Goal: Transaction & Acquisition: Purchase product/service

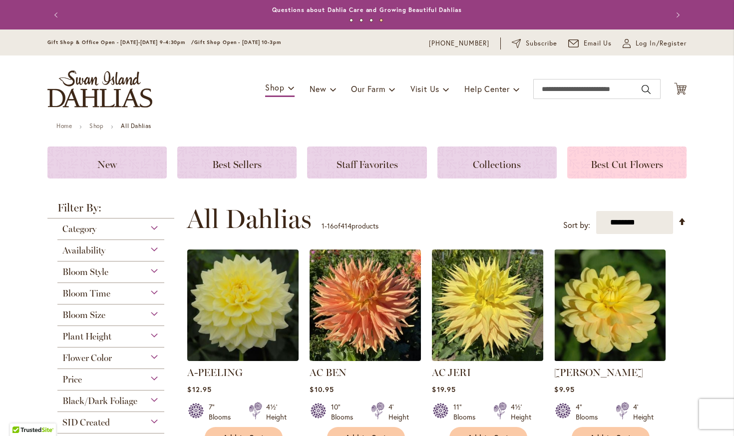
click at [619, 162] on span "Best Cut Flowers" at bounding box center [627, 164] width 72 height 12
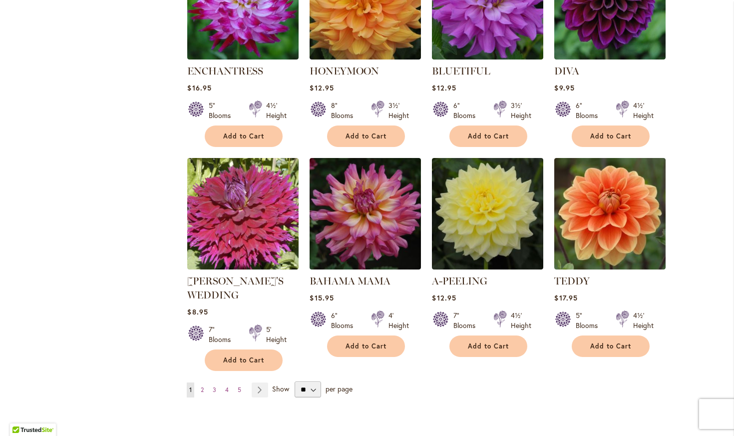
scroll to position [728, 0]
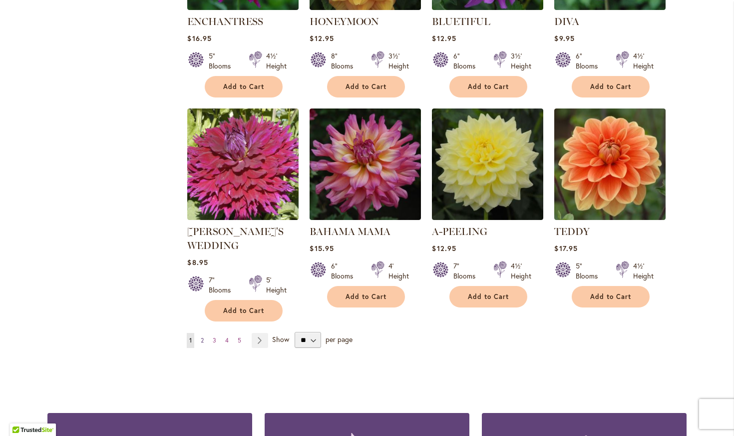
click at [204, 340] on span "2" at bounding box center [202, 339] width 3 height 7
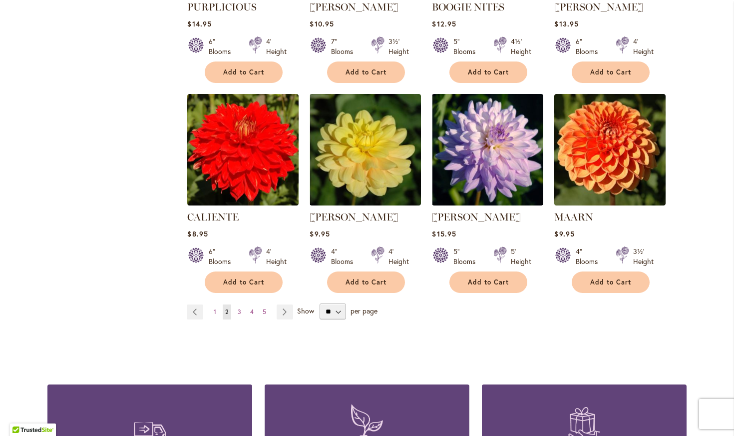
scroll to position [755, 0]
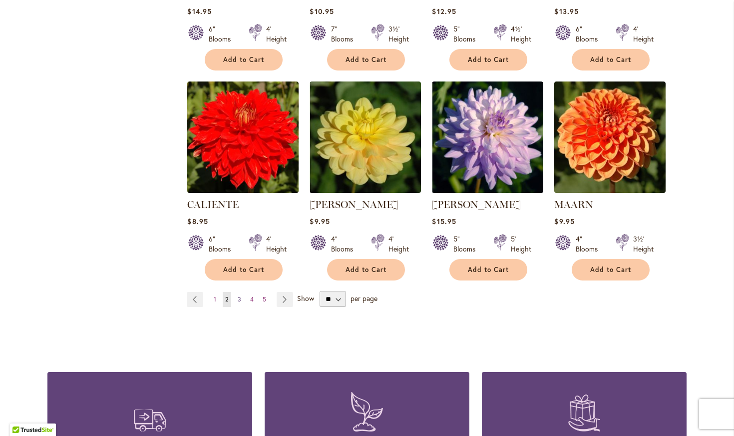
click at [241, 299] on span "3" at bounding box center [239, 298] width 3 height 7
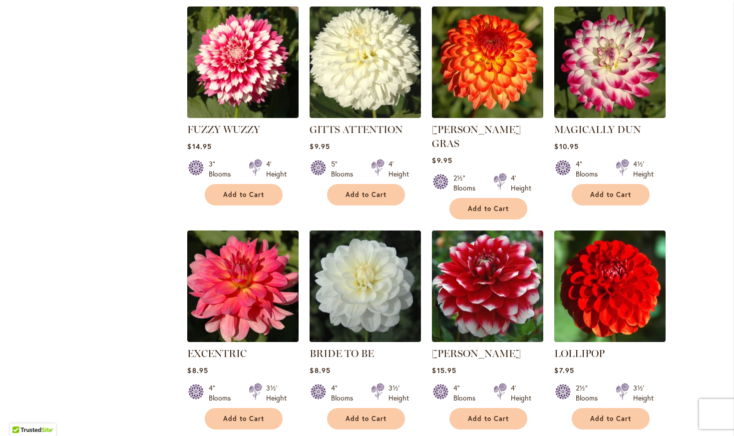
scroll to position [647, 0]
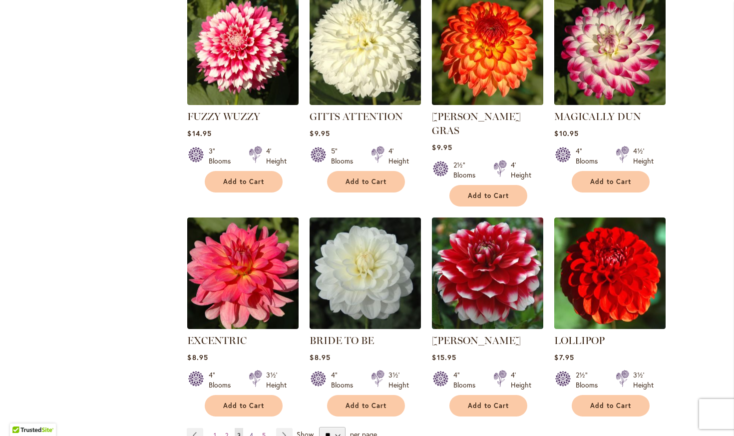
click at [253, 431] on span "4" at bounding box center [251, 434] width 3 height 7
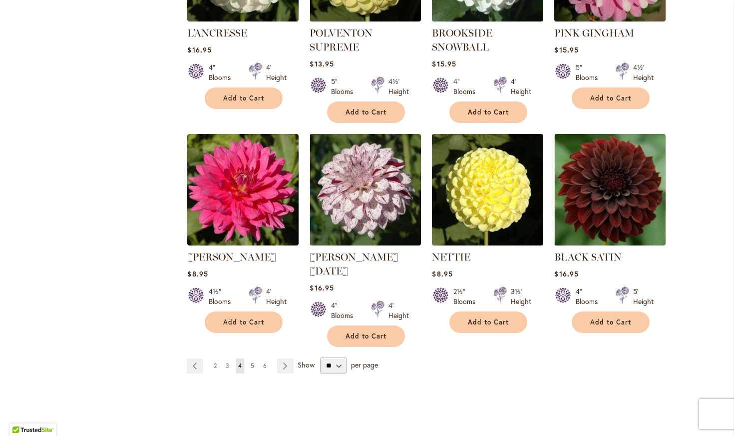
scroll to position [728, 0]
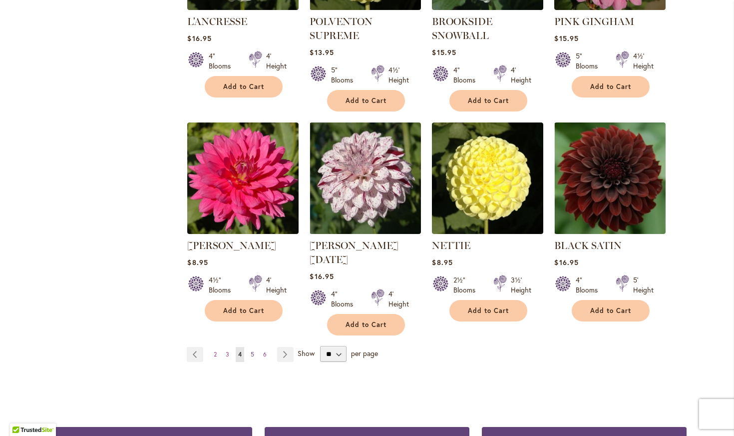
click at [251, 347] on link "Page 5" at bounding box center [252, 354] width 8 height 15
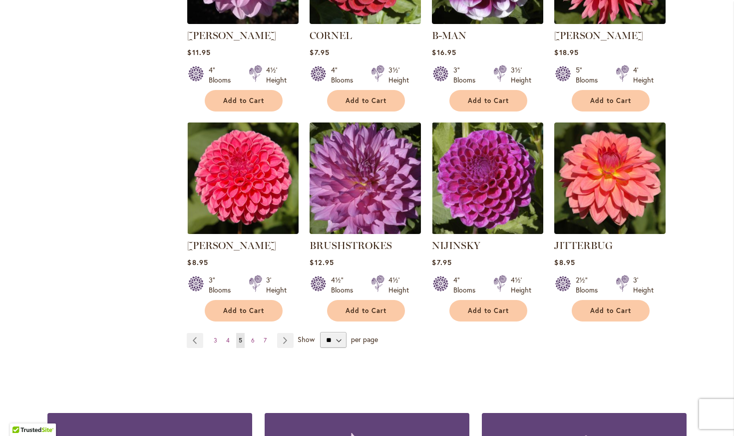
scroll to position [728, 0]
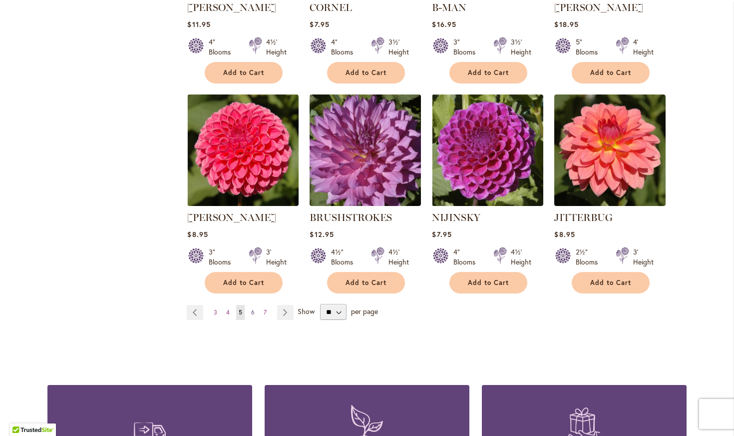
click at [253, 314] on span "6" at bounding box center [252, 311] width 3 height 7
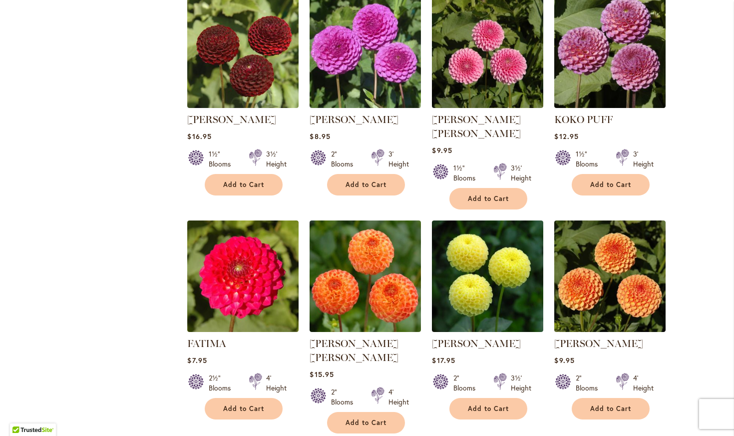
scroll to position [674, 0]
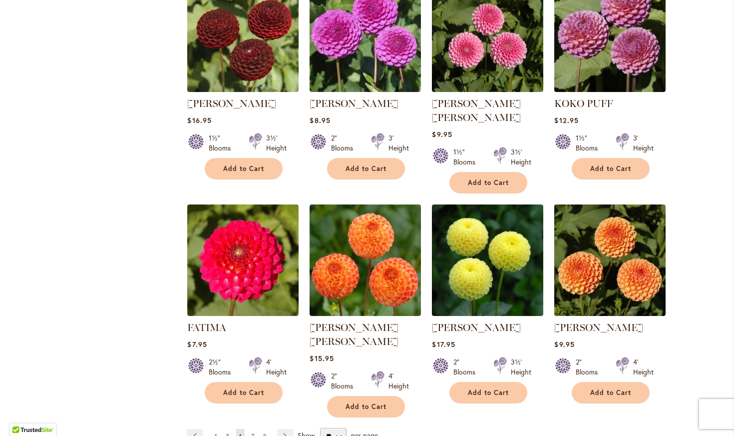
click at [256, 429] on link "Page 7" at bounding box center [253, 436] width 8 height 15
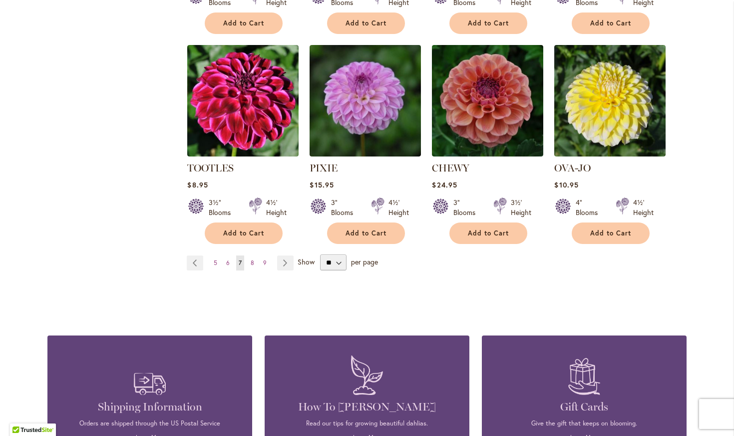
scroll to position [809, 0]
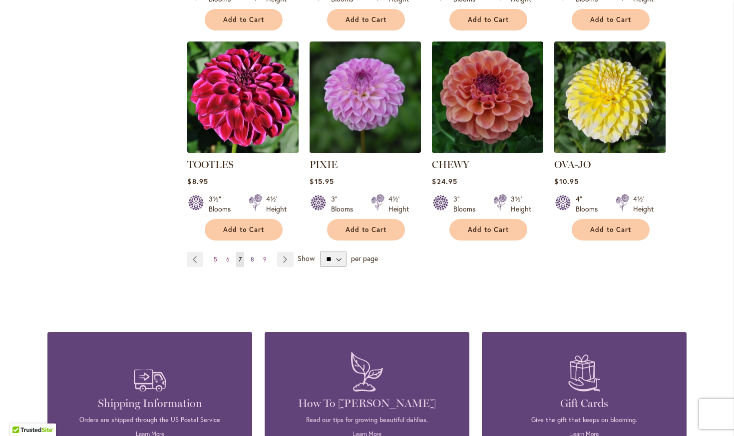
click at [251, 252] on link "Page 8" at bounding box center [252, 259] width 8 height 15
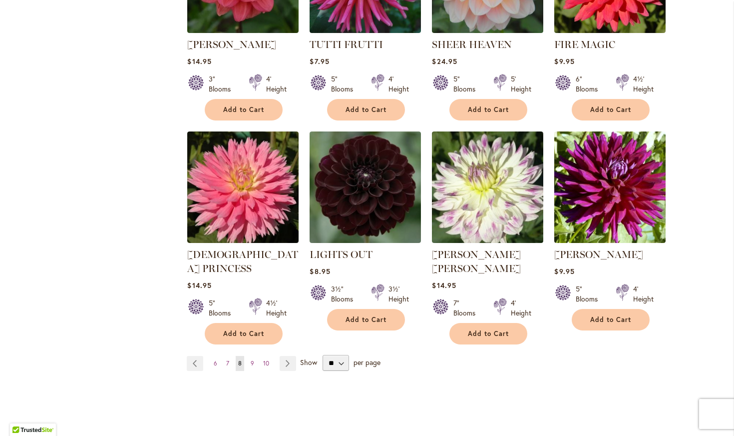
scroll to position [701, 0]
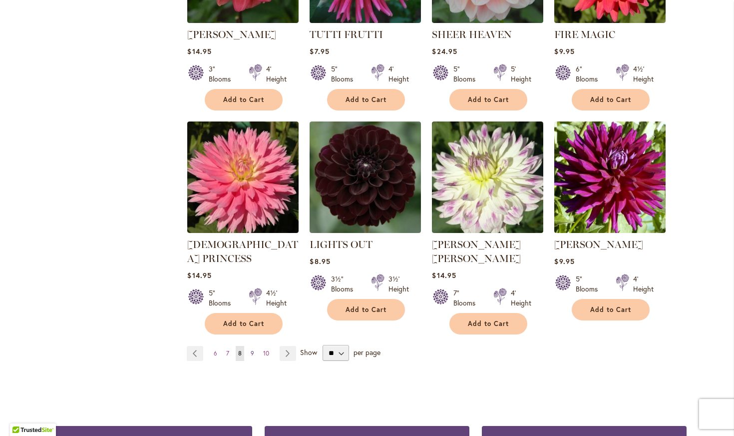
click at [251, 349] on span "9" at bounding box center [252, 352] width 3 height 7
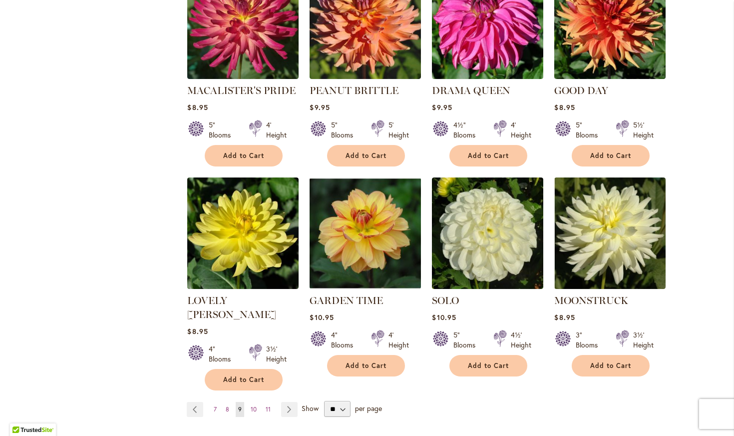
scroll to position [674, 0]
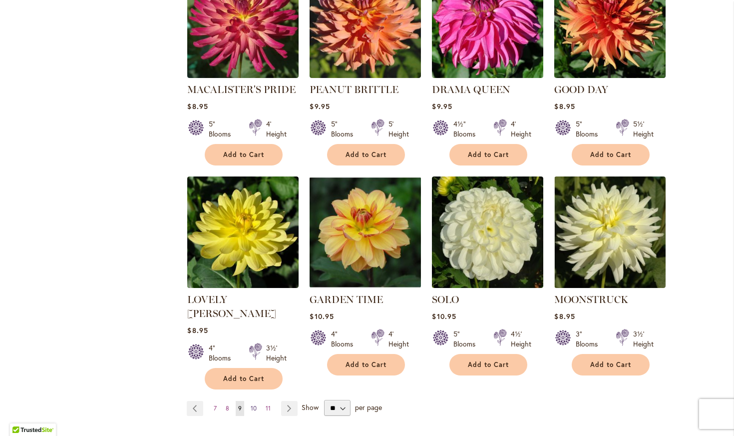
click at [254, 404] on span "10" at bounding box center [254, 407] width 6 height 7
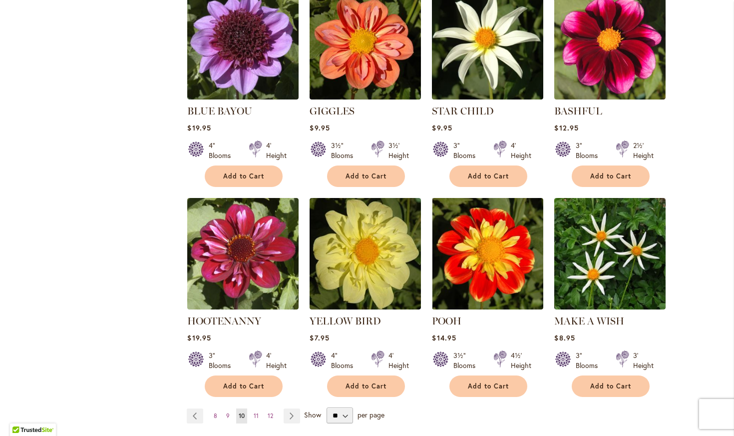
scroll to position [674, 0]
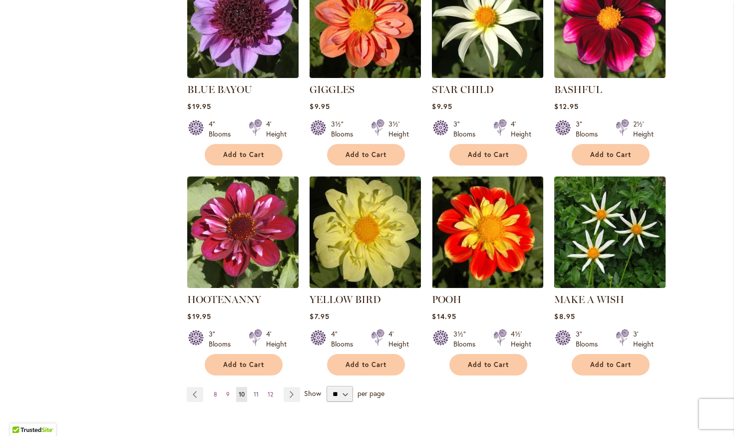
click at [259, 387] on link "Page 11" at bounding box center [256, 394] width 10 height 15
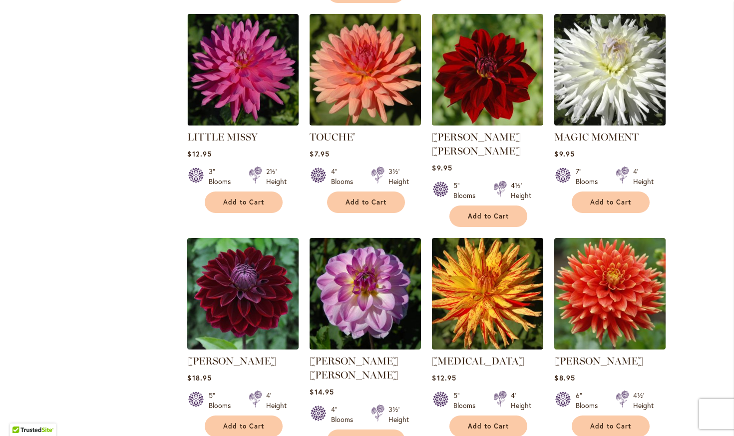
scroll to position [620, 0]
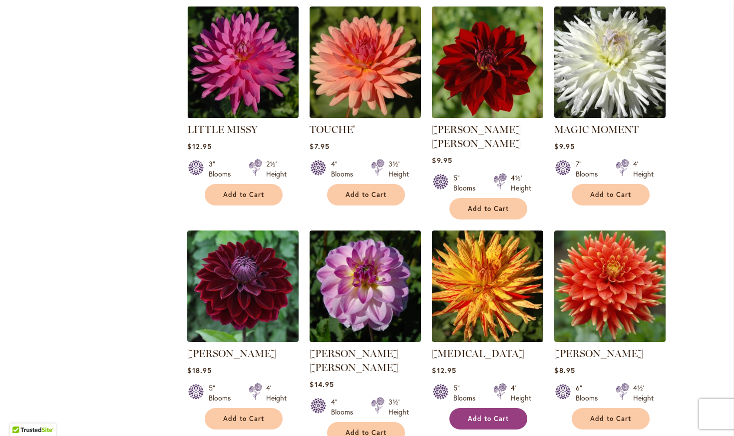
click at [483, 408] on button "Add to Cart" at bounding box center [489, 418] width 78 height 21
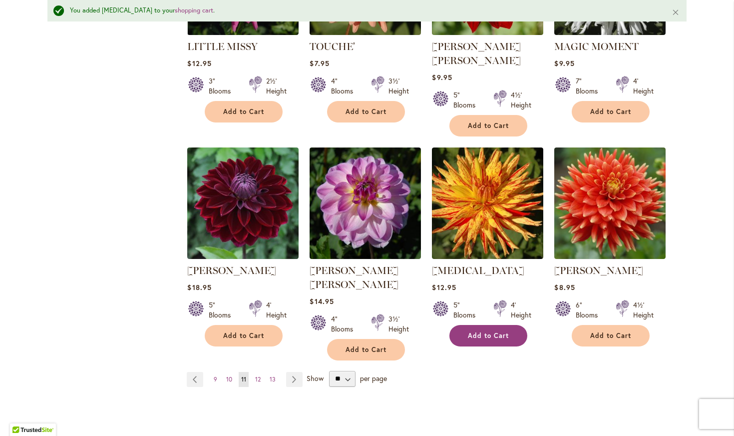
scroll to position [755, 0]
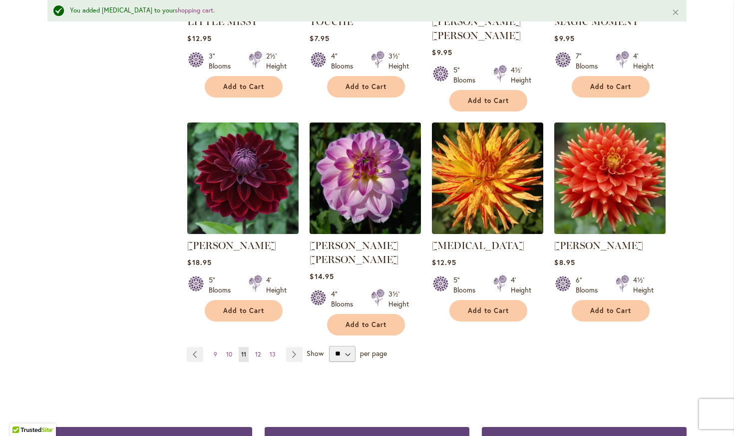
click at [258, 350] on span "12" at bounding box center [257, 353] width 5 height 7
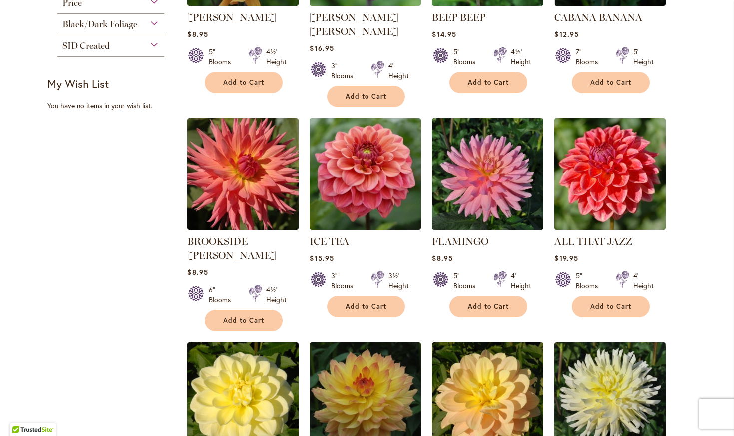
scroll to position [324, 0]
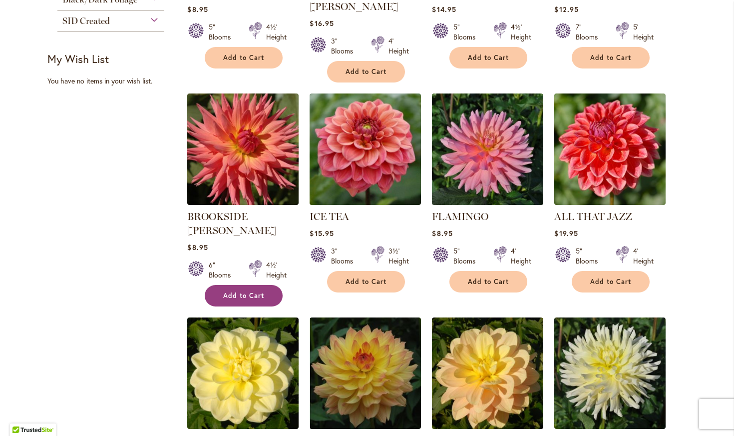
click at [225, 291] on span "Add to Cart" at bounding box center [243, 295] width 41 height 8
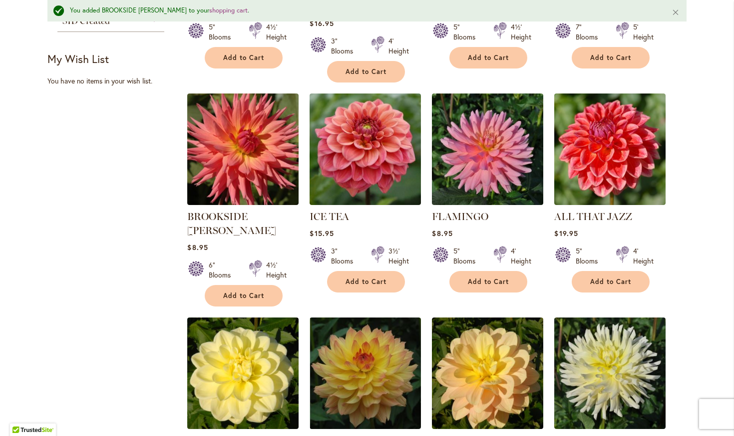
click at [689, 217] on main "Home Shop All Dahlias Best Cut Flowers You added BROOKSIDE [PERSON_NAME] to you…" at bounding box center [366, 370] width 657 height 1196
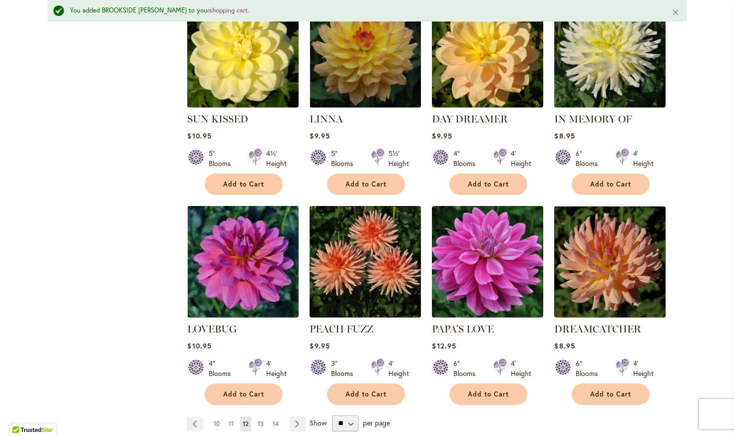
scroll to position [674, 0]
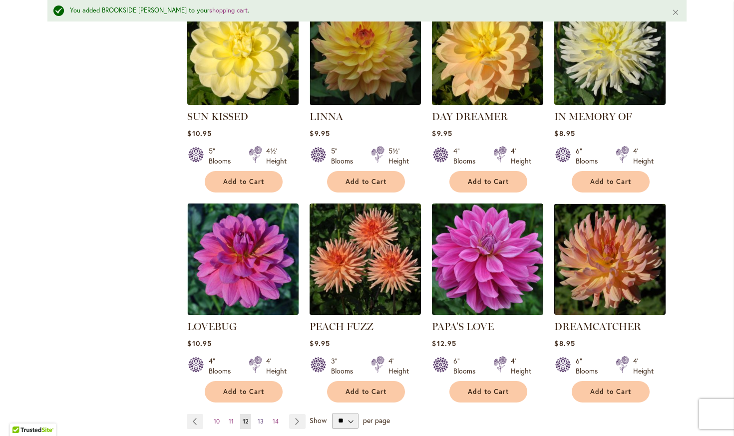
click at [261, 417] on span "13" at bounding box center [261, 420] width 6 height 7
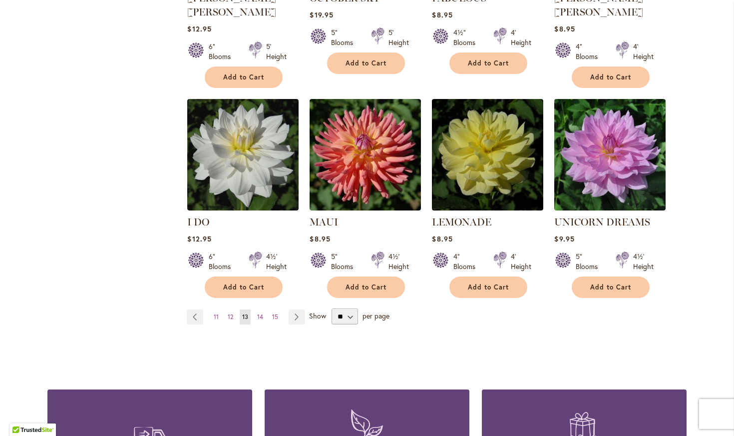
scroll to position [755, 0]
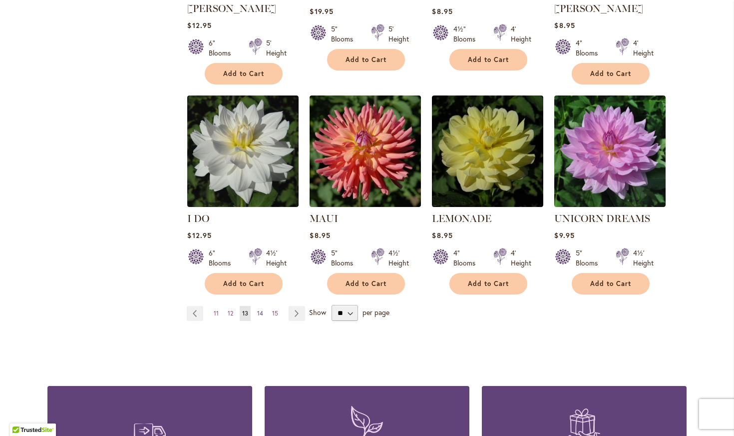
click at [260, 309] on span "14" at bounding box center [260, 312] width 6 height 7
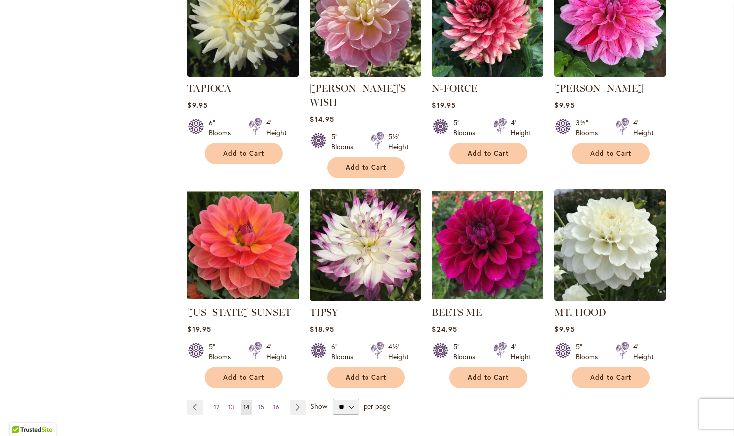
scroll to position [674, 0]
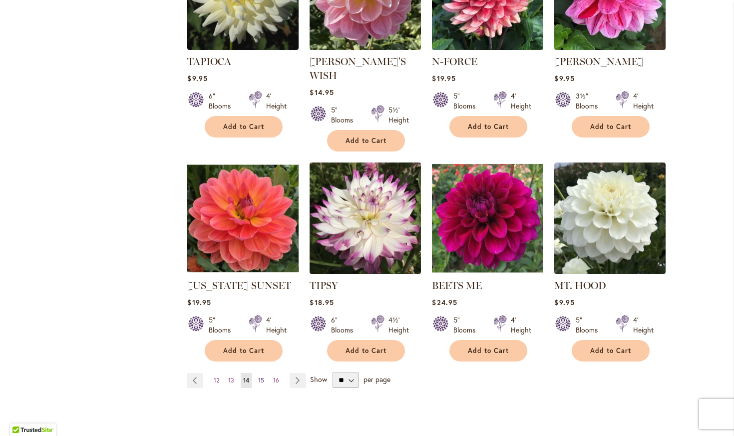
click at [261, 376] on span "15" at bounding box center [261, 379] width 6 height 7
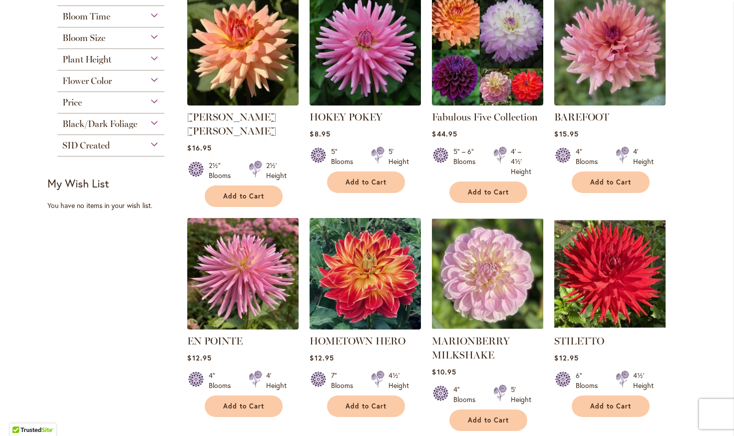
scroll to position [216, 0]
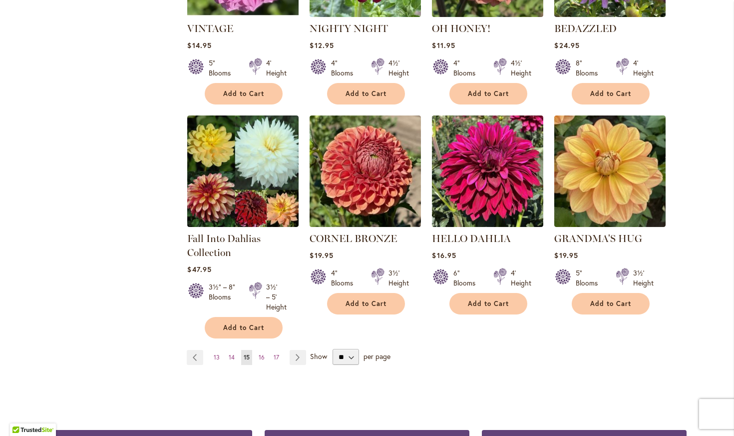
scroll to position [755, 0]
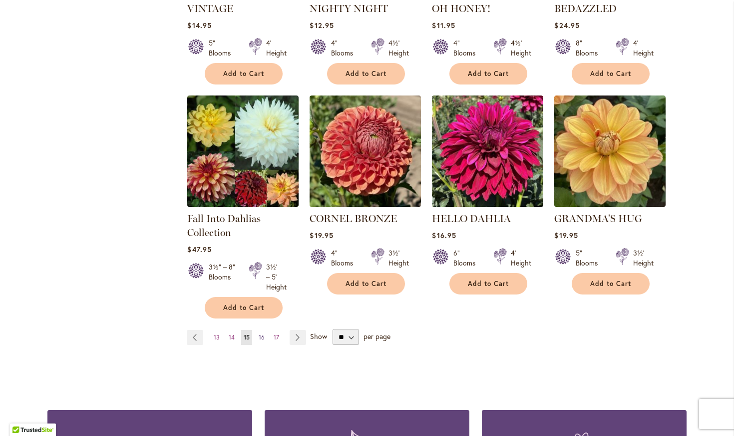
click at [262, 335] on span "16" at bounding box center [262, 336] width 6 height 7
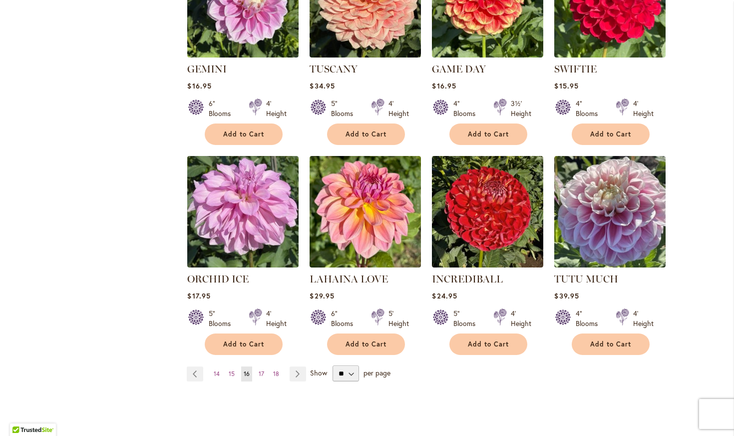
scroll to position [728, 0]
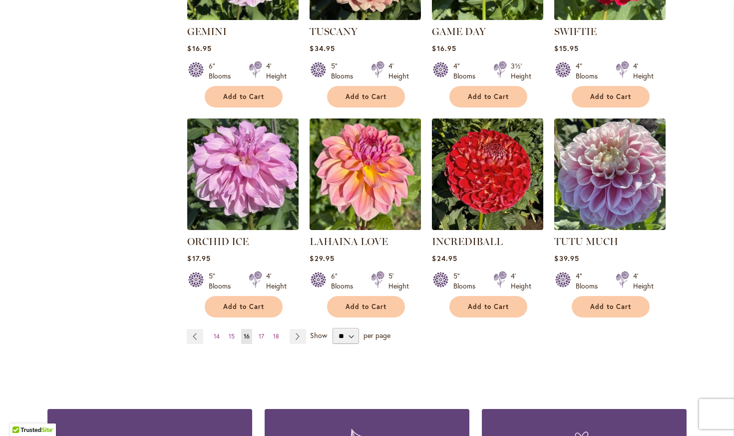
click at [697, 215] on div "Skip to Content Gift Shop & Office Open - [DATE]-[DATE] 9-4:30pm / Gift Shop Op…" at bounding box center [367, 75] width 734 height 1549
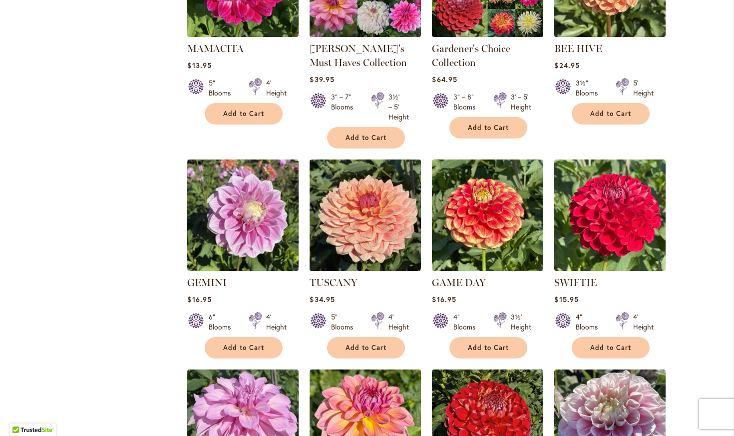
scroll to position [486, 0]
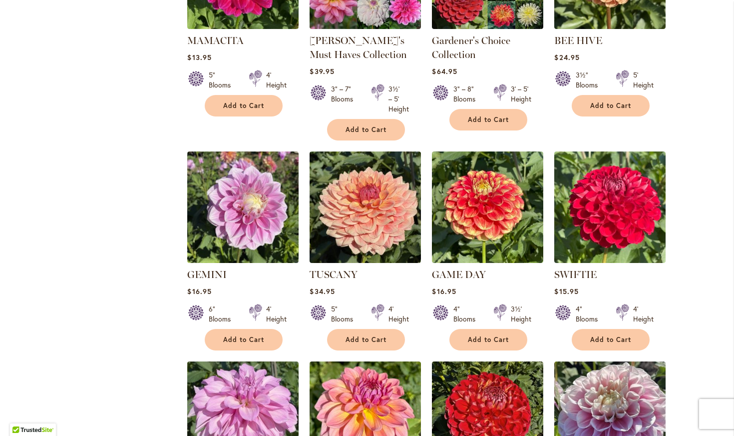
click at [673, 87] on ol "LA DEE DA $12.95 1½" Blooms 3' Height" at bounding box center [437, 133] width 500 height 853
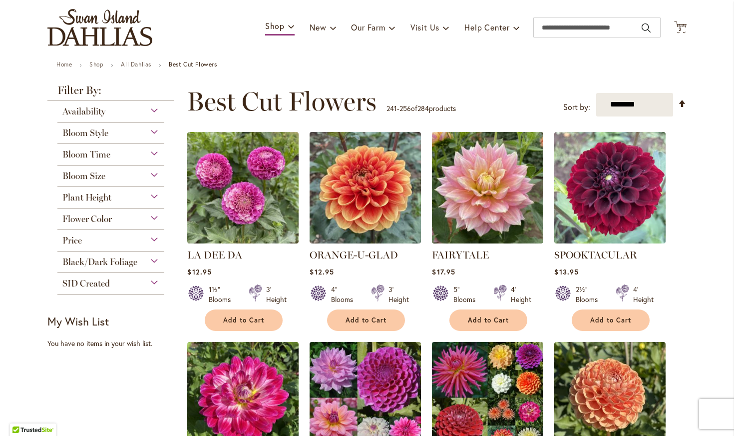
scroll to position [0, 0]
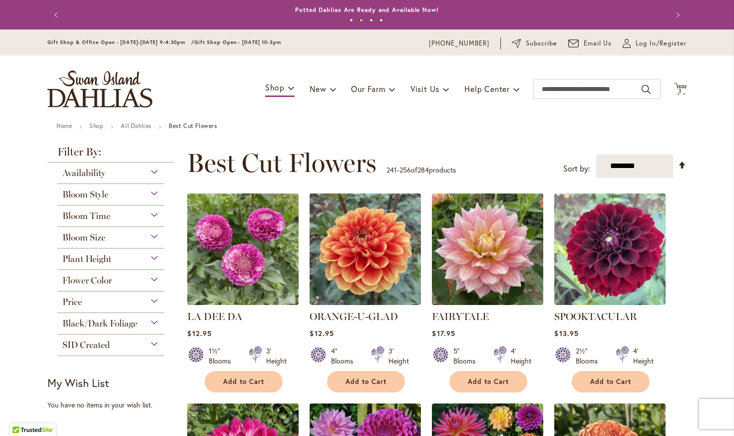
click at [155, 192] on div "Bloom Style" at bounding box center [110, 192] width 107 height 16
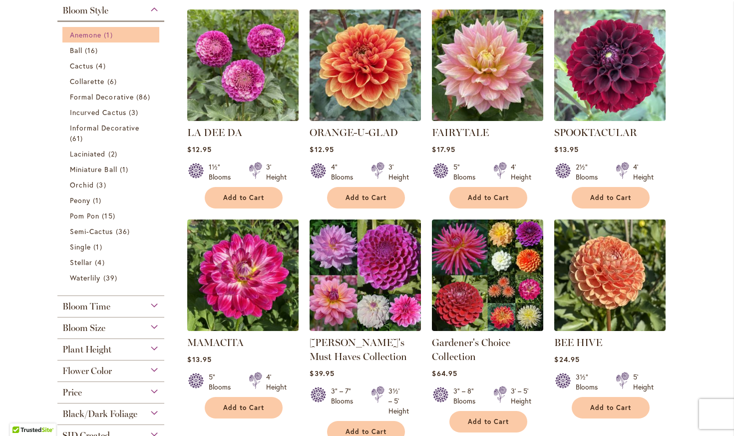
click at [89, 40] on link "Anemone 1 item" at bounding box center [112, 34] width 84 height 10
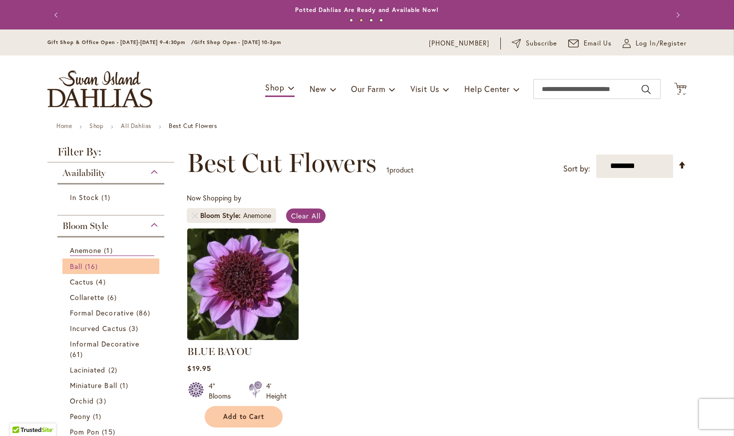
click at [72, 269] on span "Ball" at bounding box center [76, 265] width 12 height 9
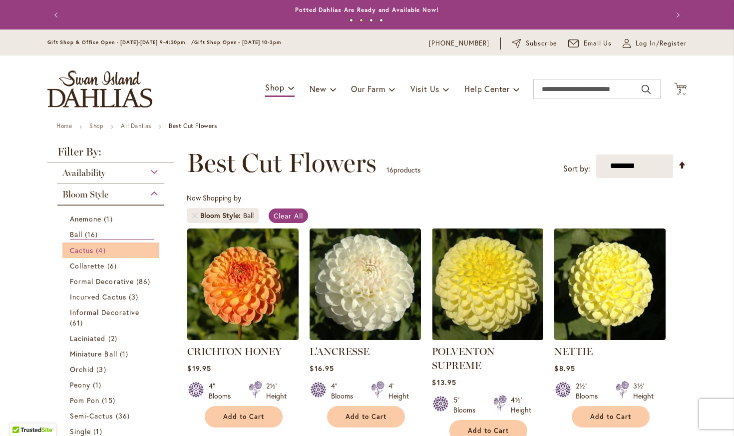
click at [86, 253] on span "Cactus" at bounding box center [81, 249] width 23 height 9
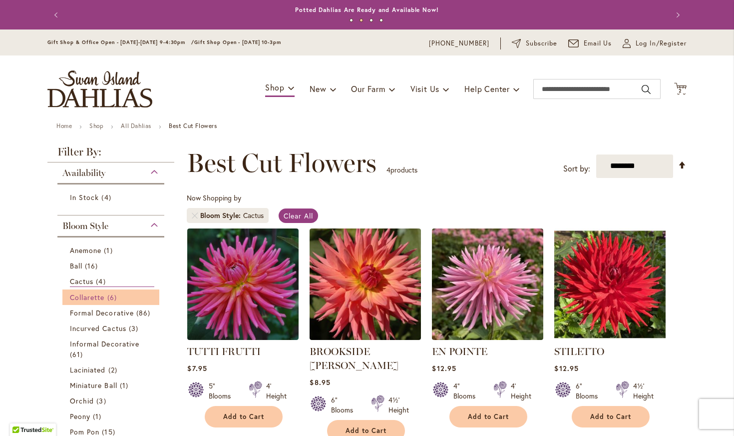
click at [103, 301] on span "Collarette" at bounding box center [87, 296] width 35 height 9
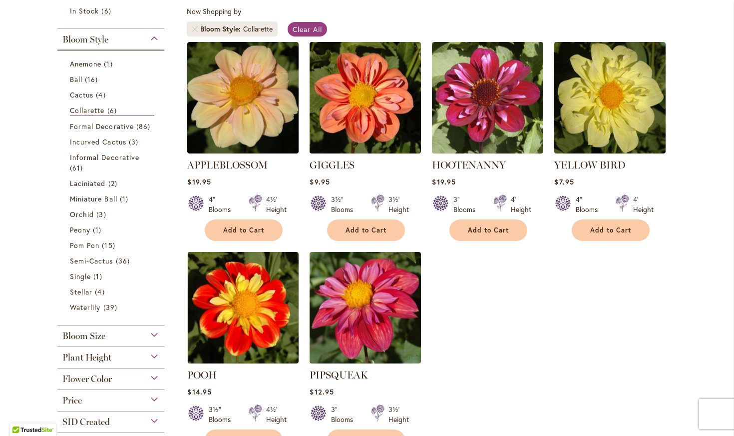
scroll to position [189, 0]
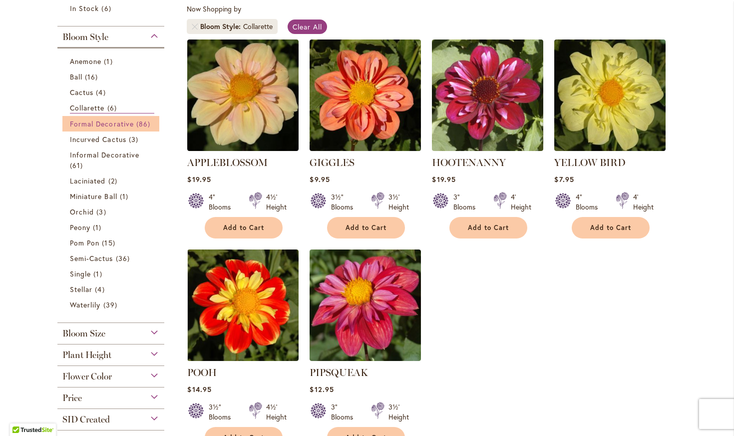
click at [97, 128] on span "Formal Decorative" at bounding box center [102, 123] width 64 height 9
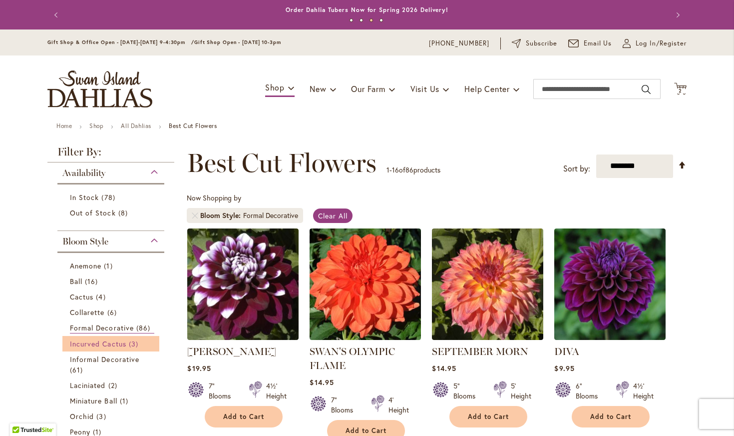
click at [105, 344] on span "Incurved Cactus" at bounding box center [98, 343] width 56 height 9
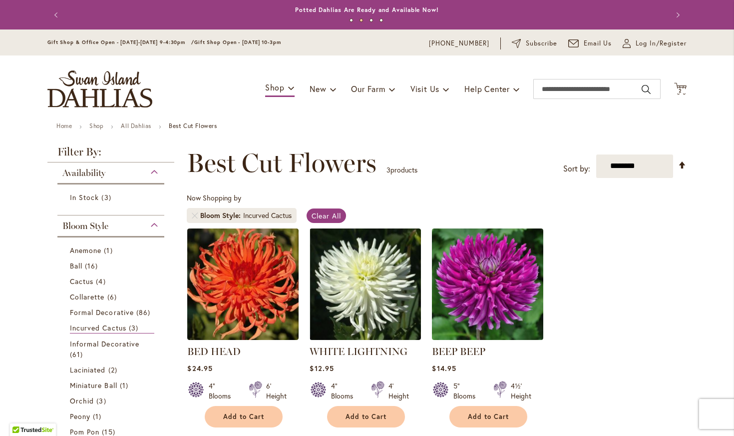
click at [653, 308] on ol "BED HEAD Rating: 67% 4 Reviews $24.95 4" Blooms 6' Height Add to Cart" at bounding box center [437, 328] width 500 height 200
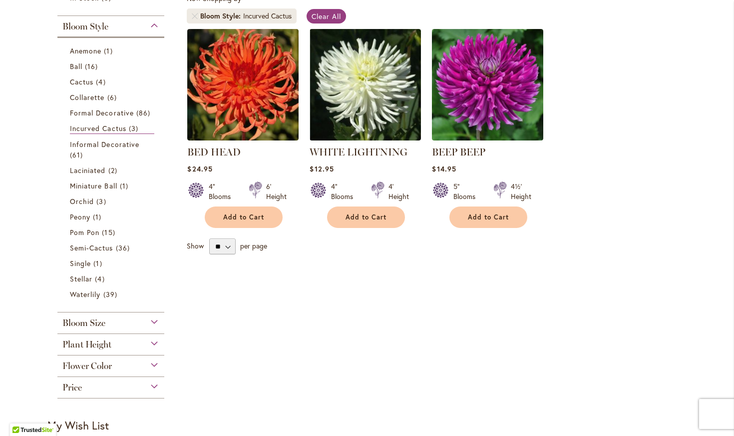
scroll to position [216, 0]
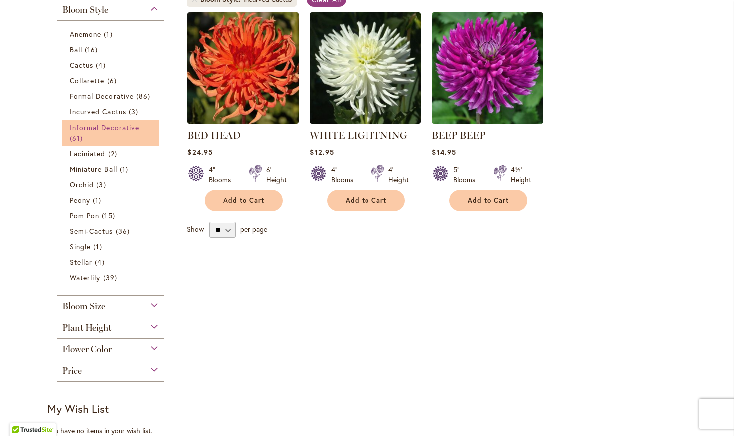
click at [112, 130] on span "Informal Decorative" at bounding box center [104, 127] width 69 height 9
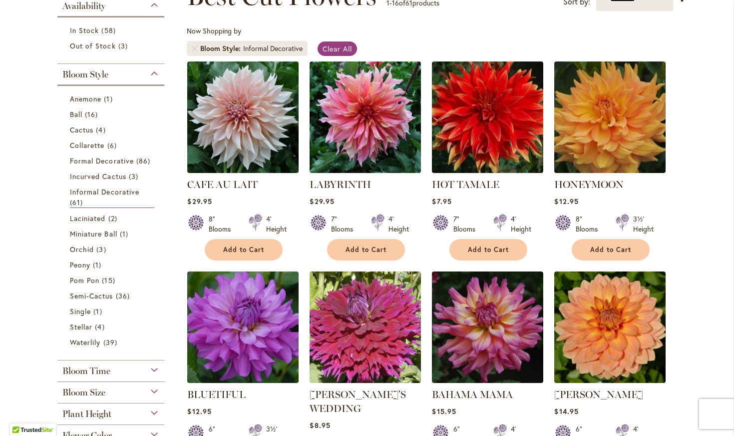
scroll to position [189, 0]
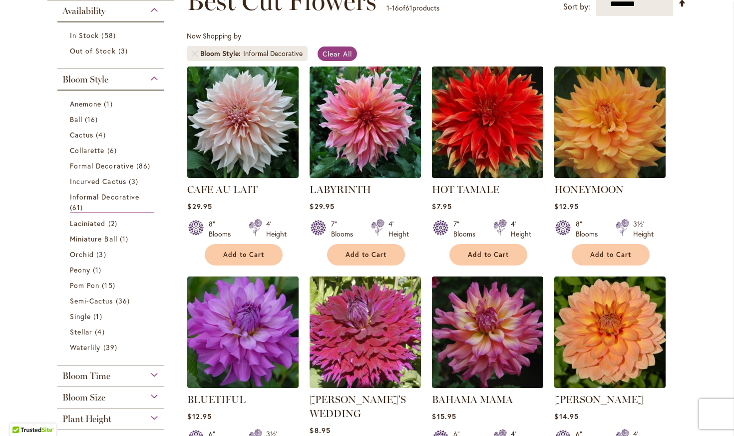
scroll to position [135, 0]
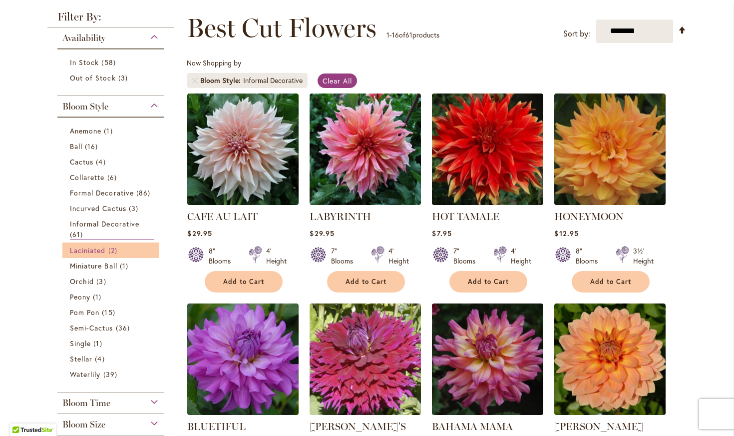
click at [87, 252] on span "Laciniated" at bounding box center [88, 249] width 36 height 9
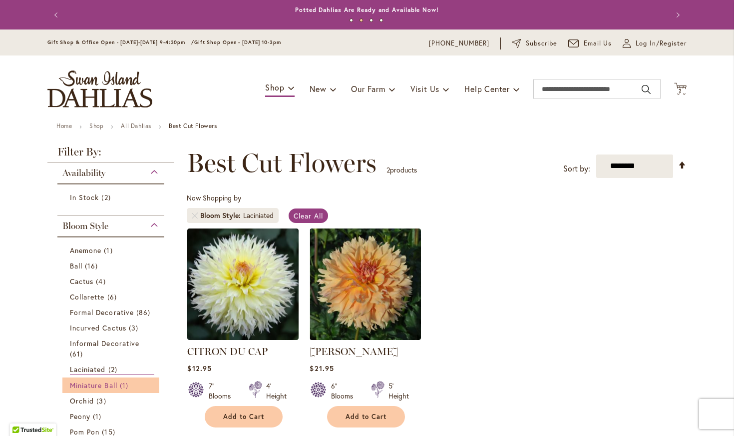
click at [96, 388] on span "Miniature Ball" at bounding box center [93, 384] width 47 height 9
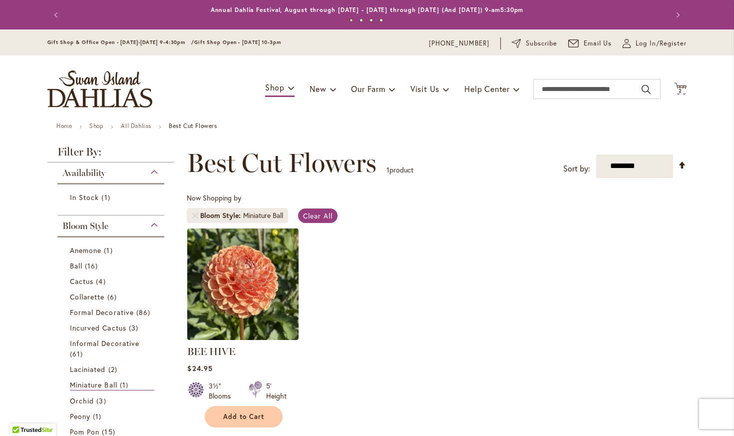
click at [478, 341] on ol "BEE HIVE Rating: 100% 2 Reviews $24.95 3½" Blooms 5' Height Add to Cart" at bounding box center [437, 328] width 500 height 200
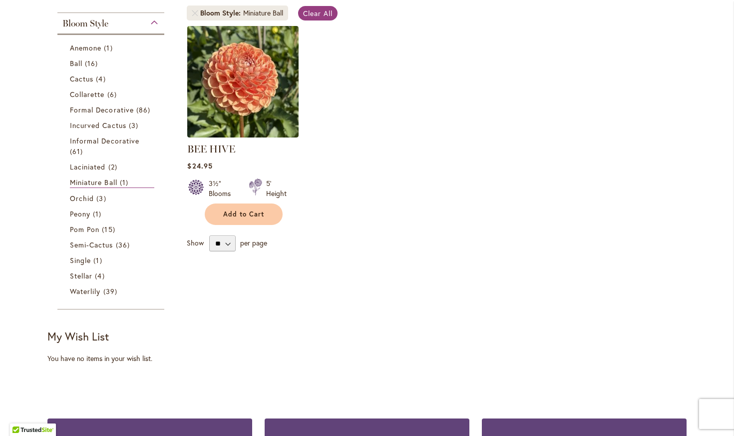
scroll to position [243, 0]
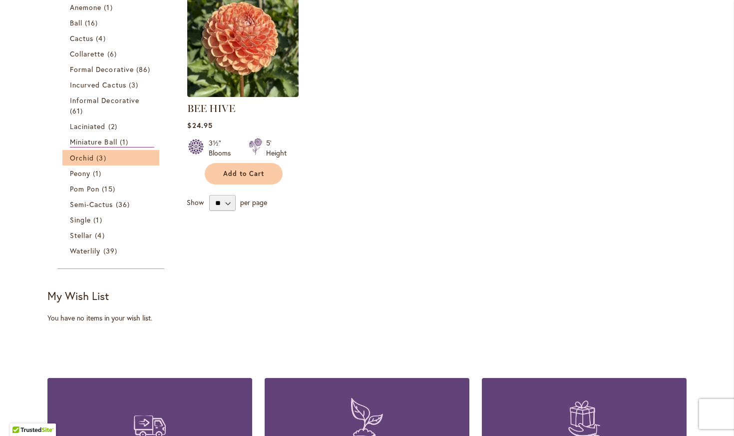
click at [101, 152] on li "Orchid 3 items" at bounding box center [110, 157] width 97 height 15
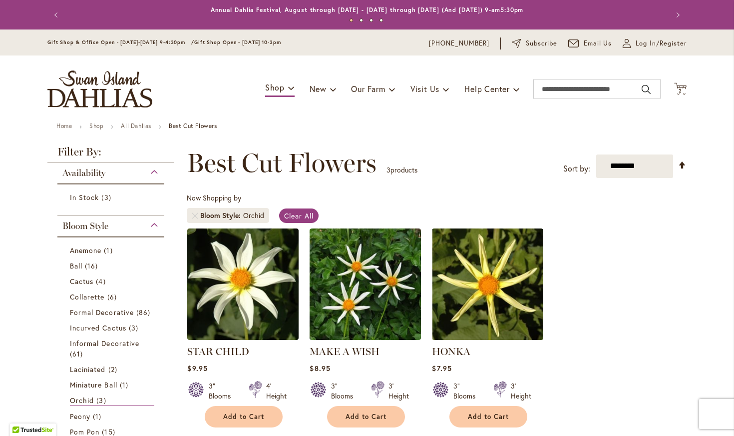
click at [620, 227] on div "Now Shopping by Bloom Style Orchid Clear All" at bounding box center [437, 210] width 500 height 35
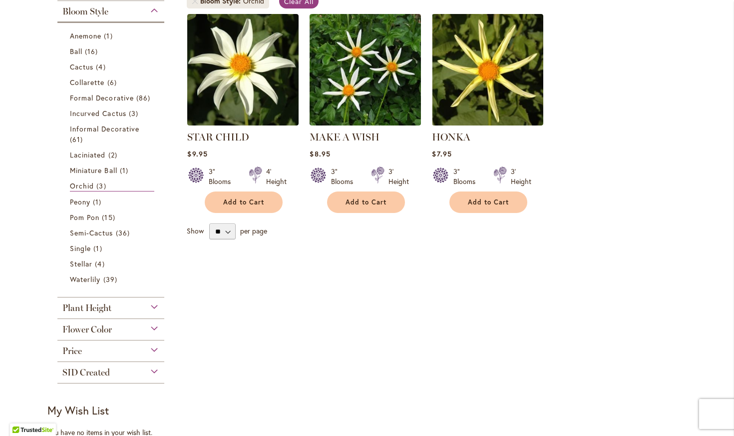
scroll to position [216, 0]
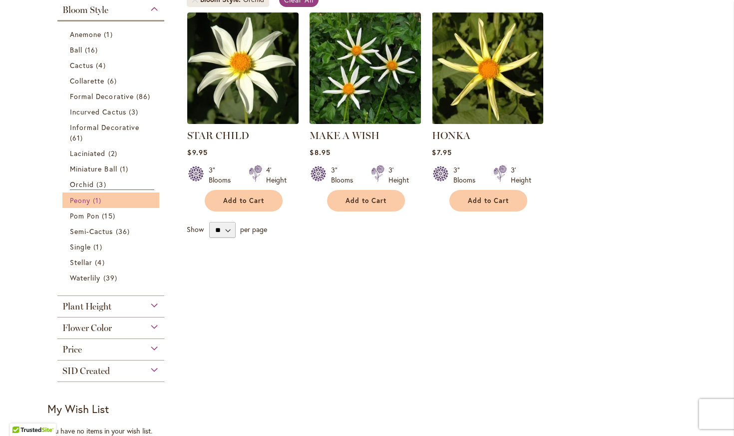
click at [88, 204] on span "Peony" at bounding box center [80, 199] width 20 height 9
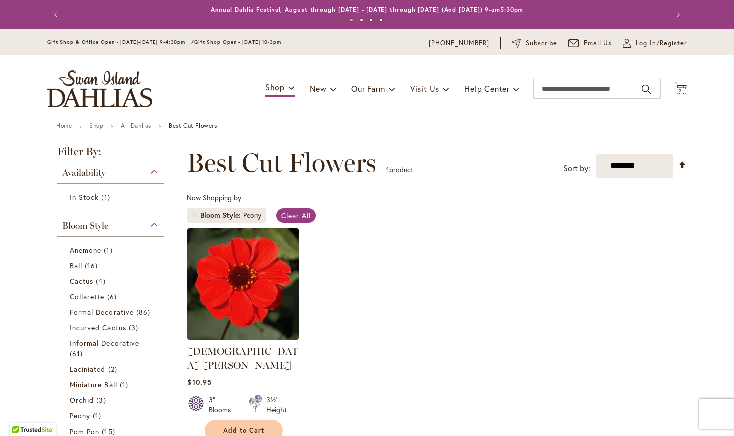
click at [466, 260] on ol "JAPANESE BISHOP Rating: 100% 3 Reviews $10.95 3" Blooms 3½' Height" at bounding box center [437, 335] width 500 height 214
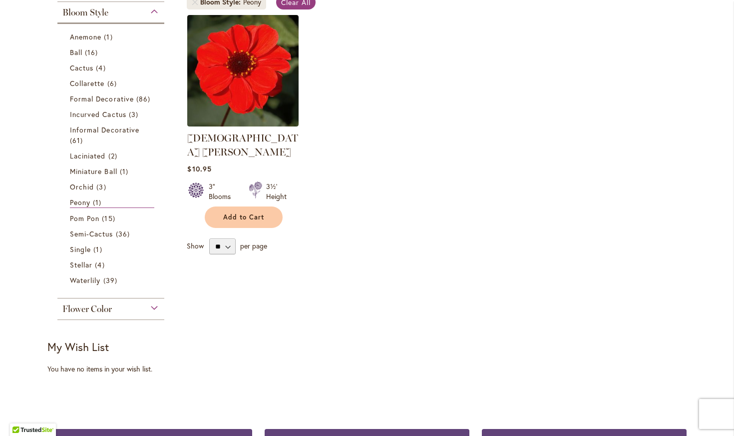
scroll to position [216, 0]
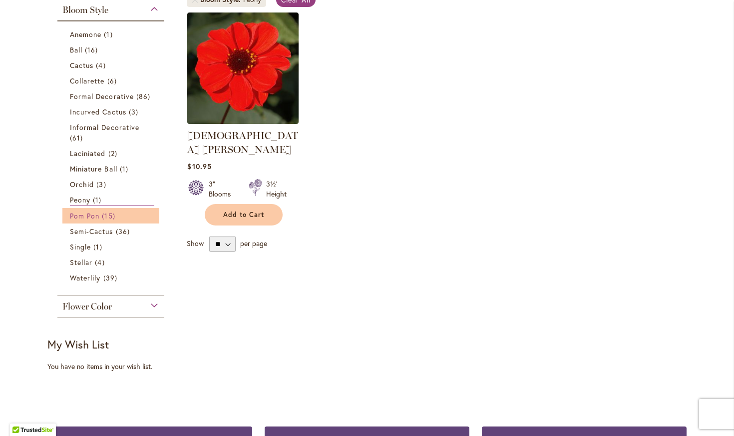
click at [86, 215] on span "Pom Pon" at bounding box center [84, 215] width 29 height 9
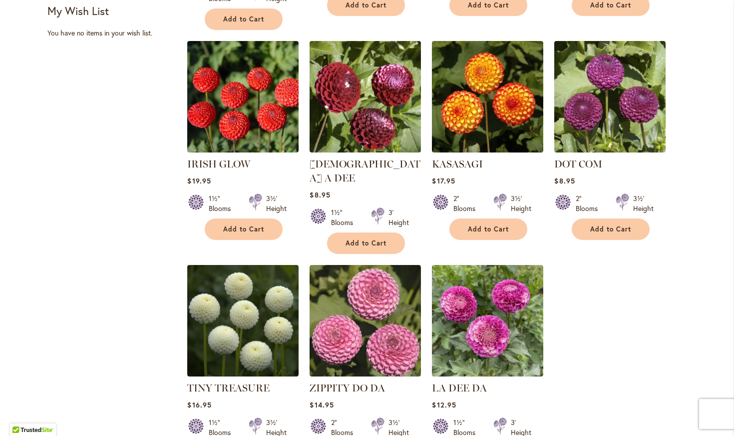
scroll to position [674, 0]
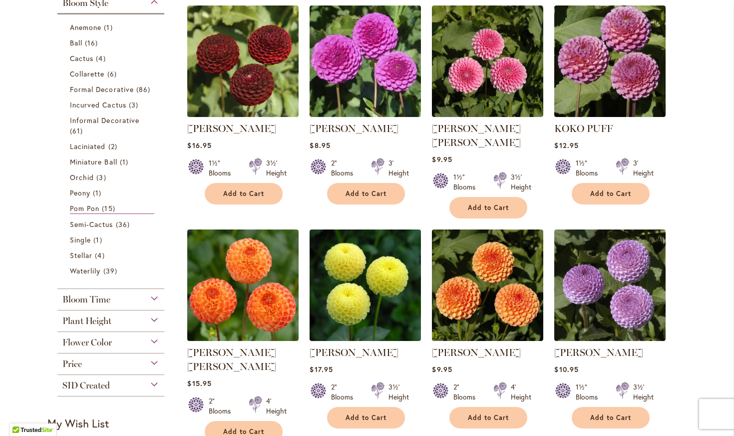
scroll to position [216, 0]
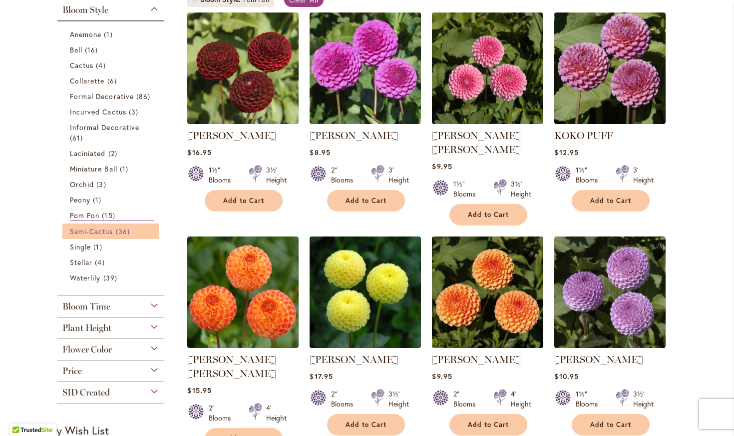
click at [112, 230] on span "Semi-Cactus" at bounding box center [91, 230] width 43 height 9
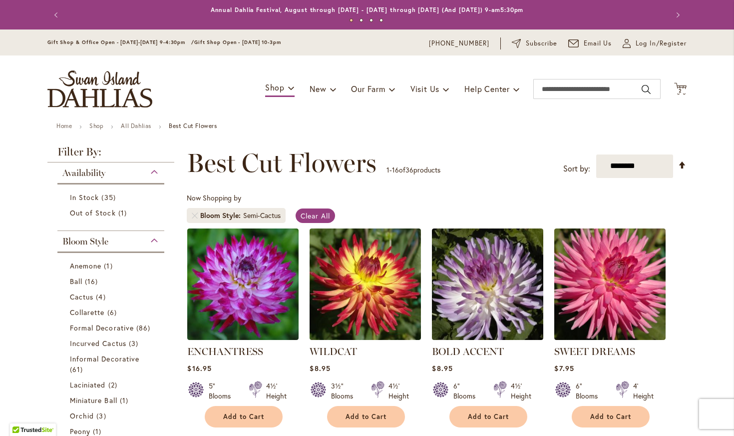
click at [679, 88] on icon "Cart .cls-1 { fill: #231f20; }" at bounding box center [680, 88] width 12 height 12
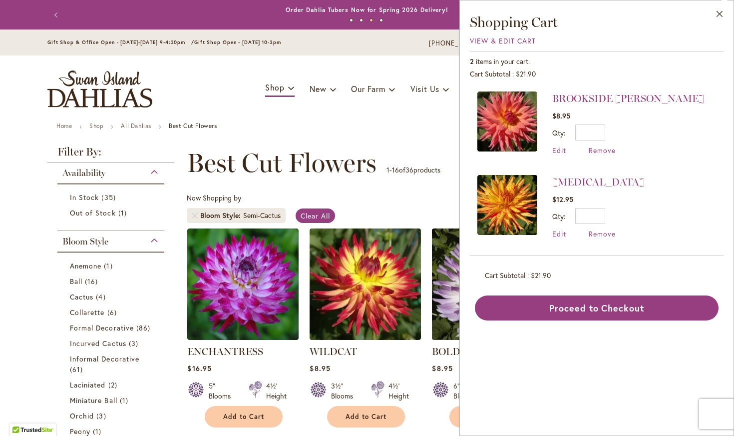
click at [416, 120] on div "Toggle Nav Shop Dahlia Tubers Collections Fresh Cut Dahlias Gardening Supplies …" at bounding box center [366, 88] width 659 height 67
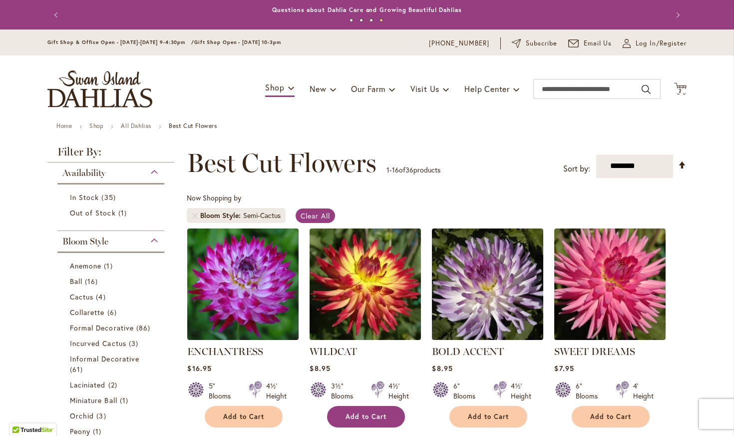
click at [374, 418] on span "Add to Cart" at bounding box center [366, 416] width 41 height 8
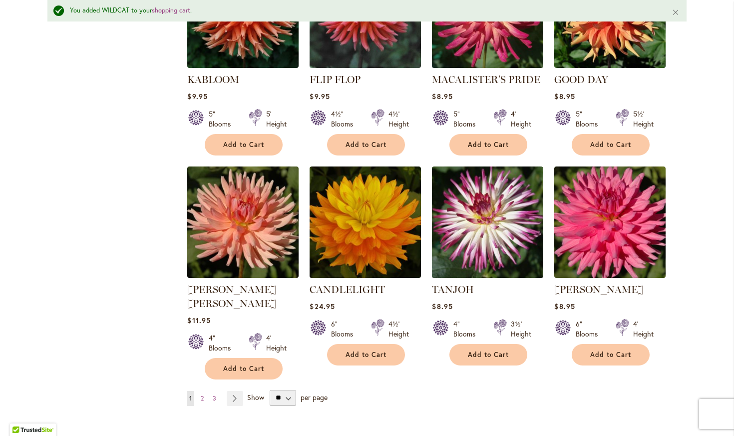
scroll to position [755, 0]
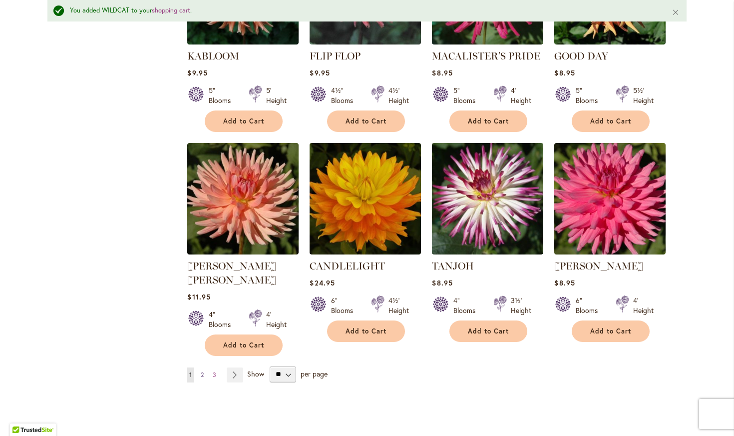
click at [204, 371] on span "2" at bounding box center [202, 374] width 3 height 7
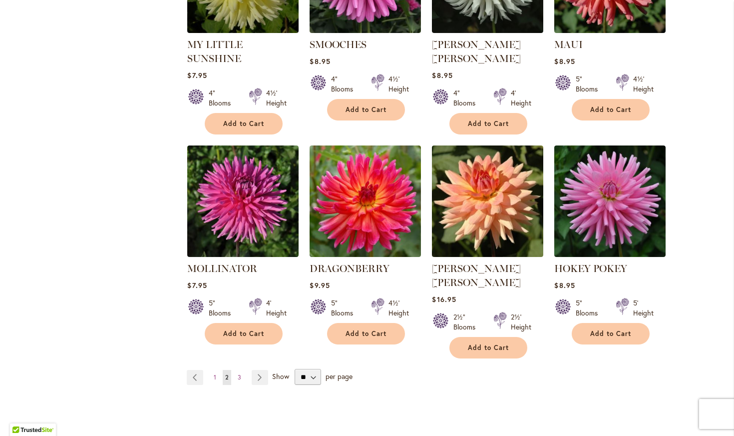
scroll to position [728, 0]
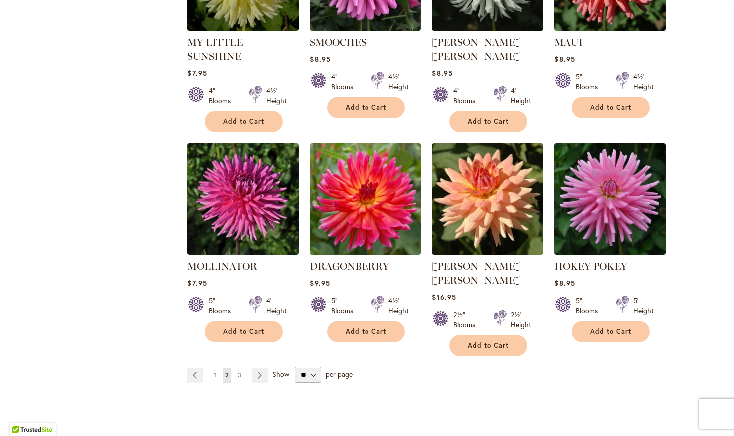
click at [240, 371] on span "3" at bounding box center [239, 374] width 3 height 7
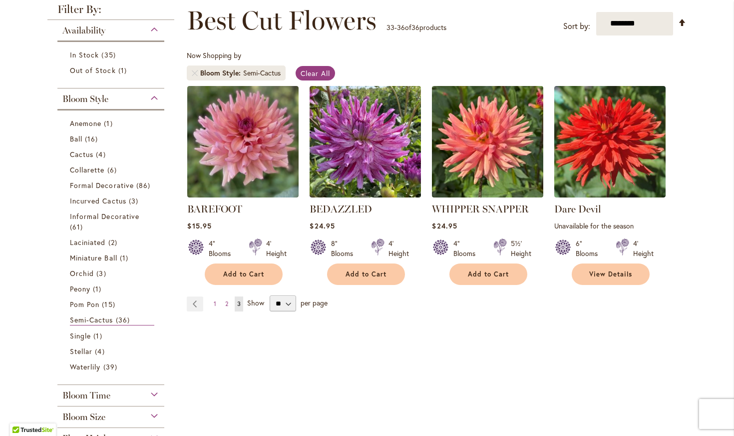
scroll to position [162, 0]
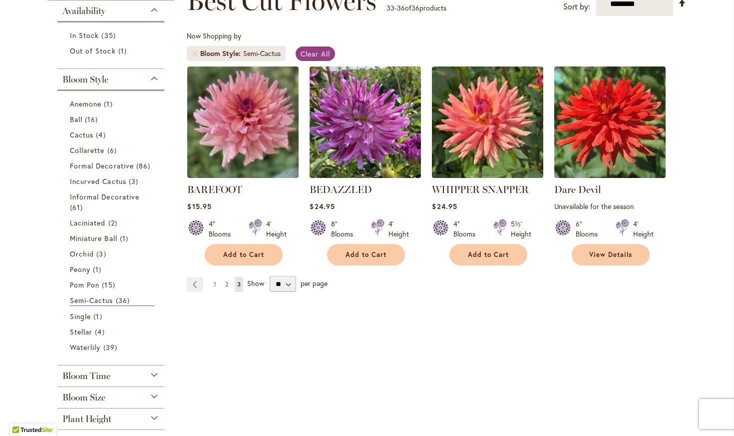
click at [229, 283] on link "Page 2" at bounding box center [227, 284] width 8 height 15
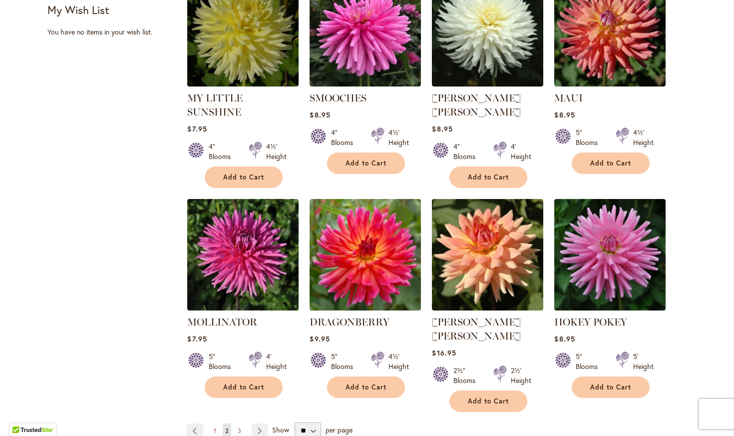
scroll to position [701, 0]
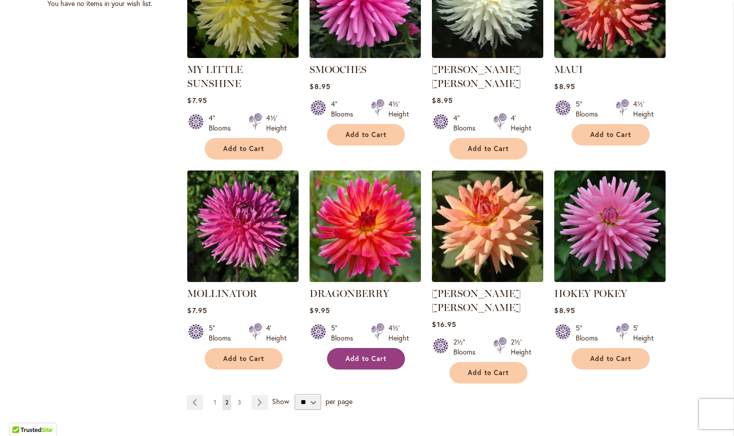
click at [375, 349] on button "Add to Cart" at bounding box center [366, 358] width 78 height 21
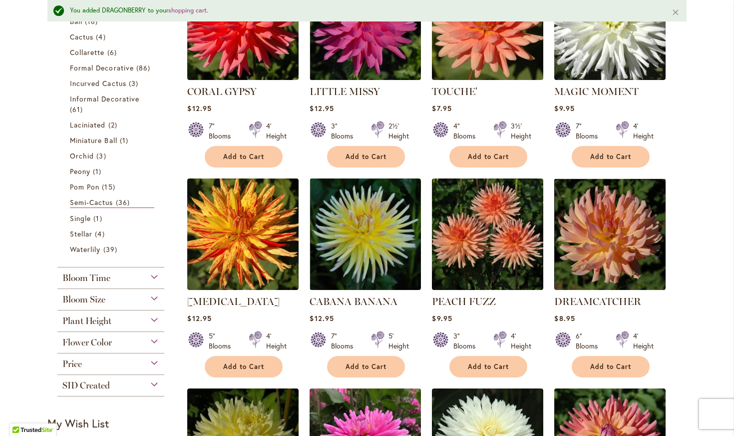
scroll to position [242, 0]
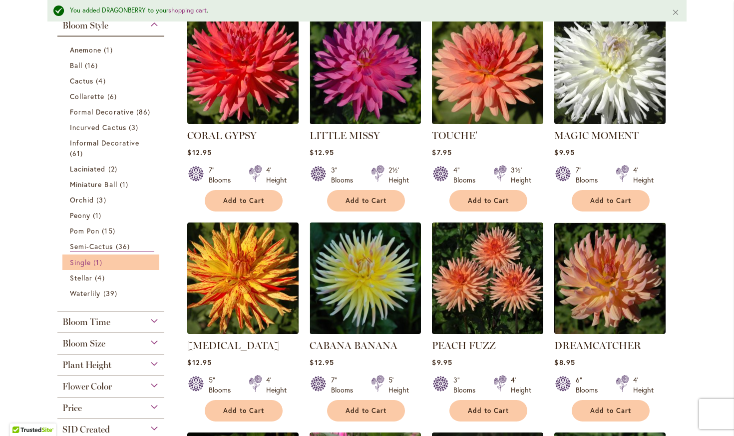
click at [88, 263] on span "Single" at bounding box center [80, 261] width 21 height 9
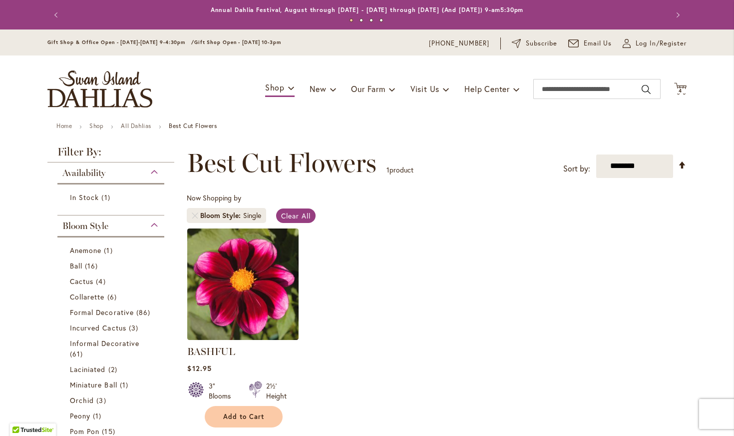
click at [404, 373] on ol "BASHFUL Rating: 99% 12 Reviews $12.95 3" Blooms 2½' Height Add to Cart" at bounding box center [437, 328] width 500 height 200
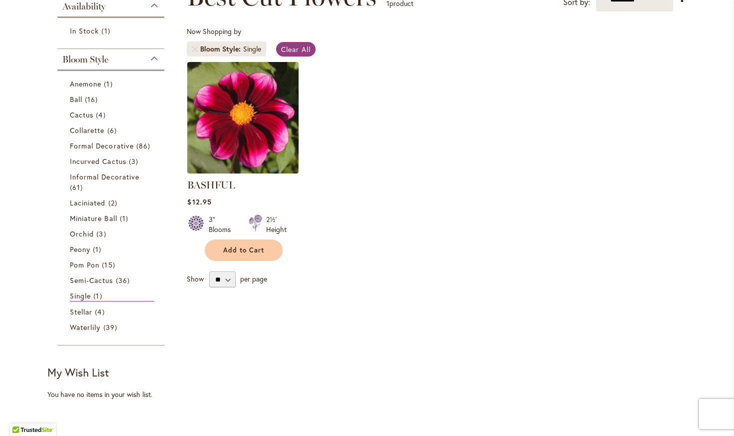
scroll to position [216, 0]
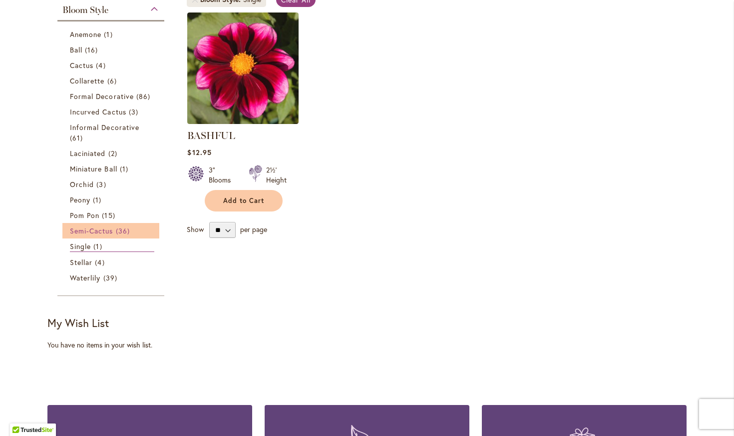
click at [100, 232] on span "Semi-Cactus" at bounding box center [91, 230] width 43 height 9
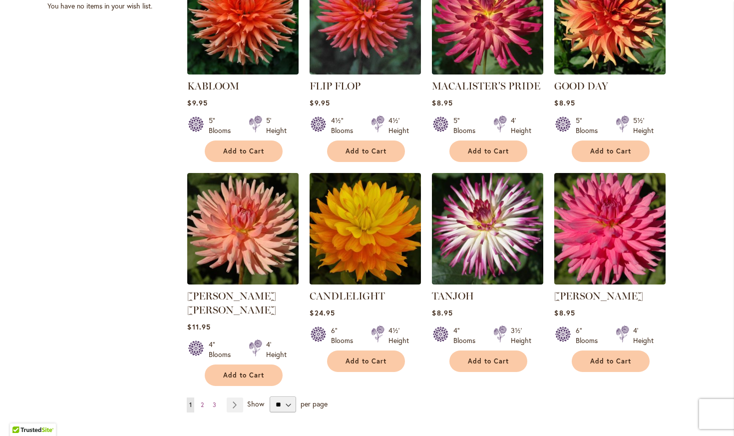
scroll to position [701, 0]
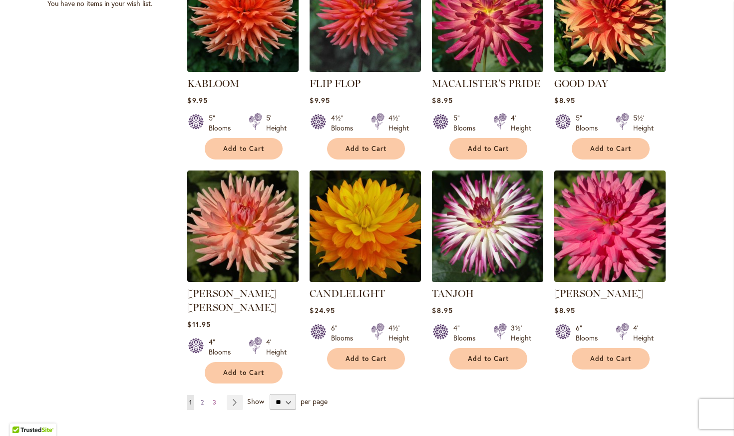
click at [204, 398] on span "2" at bounding box center [202, 401] width 3 height 7
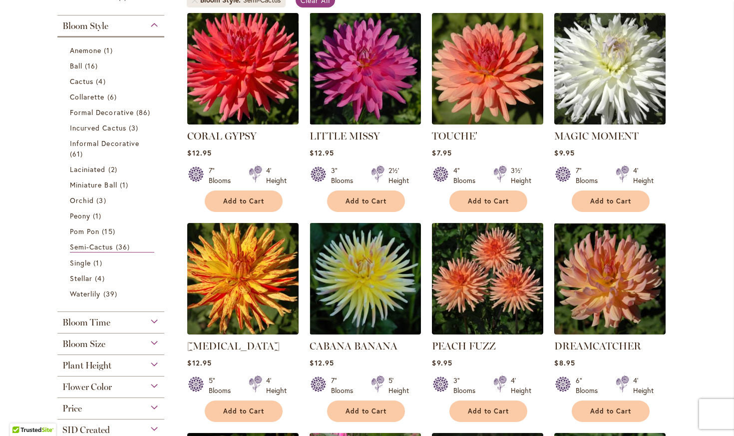
scroll to position [270, 0]
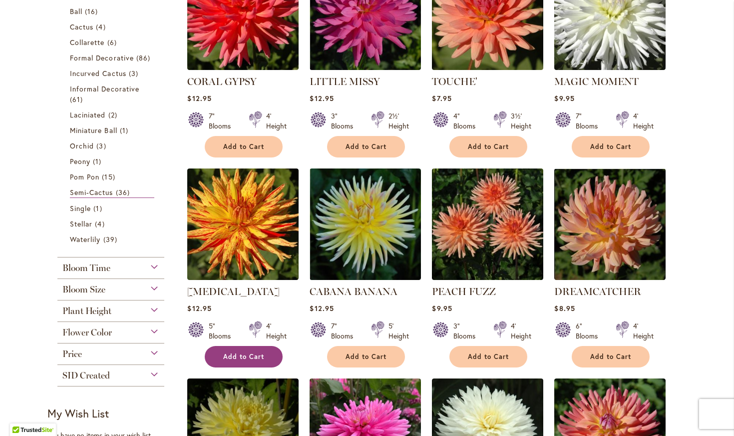
click at [242, 357] on span "Add to Cart" at bounding box center [243, 356] width 41 height 8
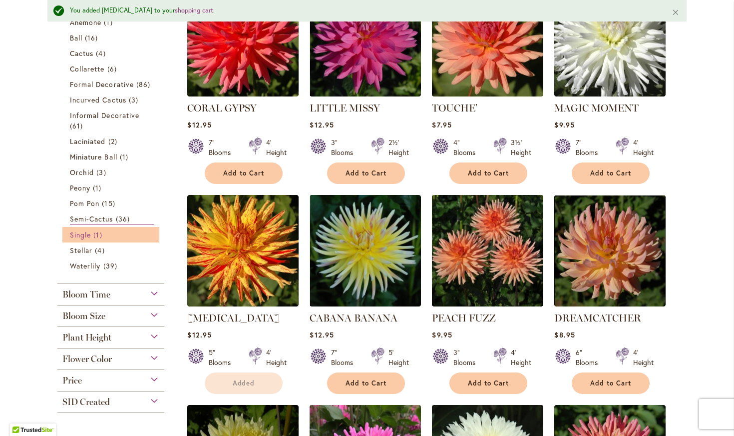
scroll to position [296, 0]
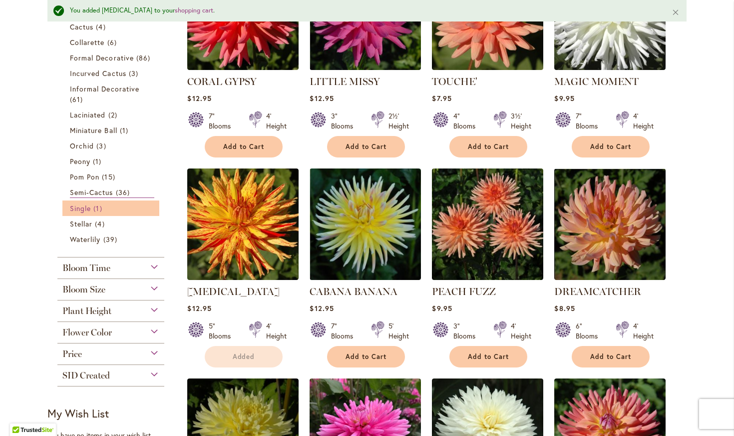
click at [83, 210] on span "Single" at bounding box center [80, 207] width 21 height 9
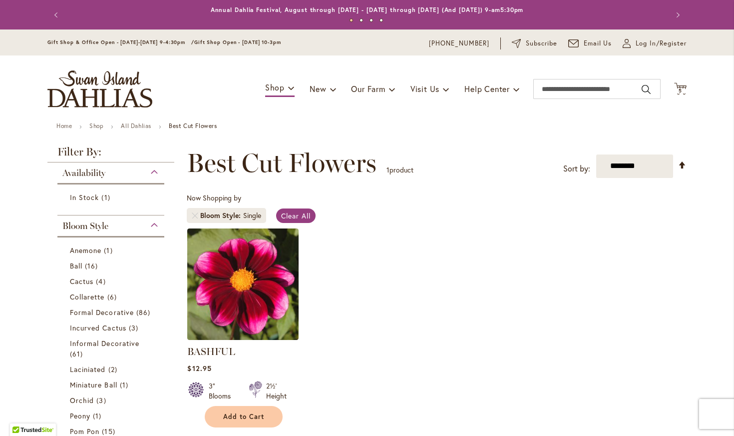
click at [418, 306] on ol "BASHFUL Rating: 99% 12 Reviews $12.95 3" Blooms 2½' Height Add to Cart" at bounding box center [437, 328] width 500 height 200
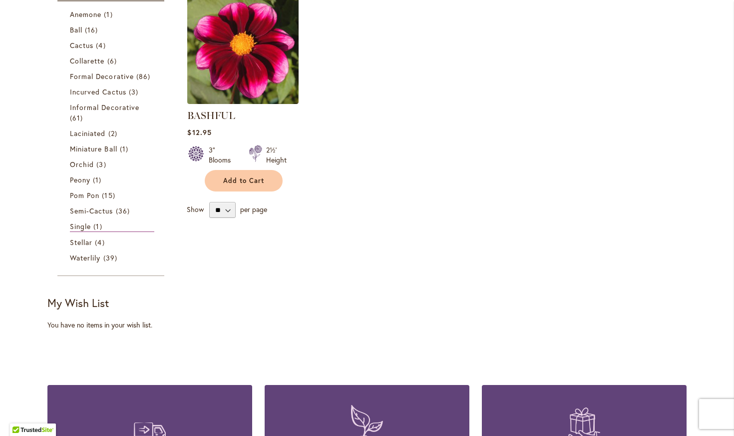
scroll to position [270, 0]
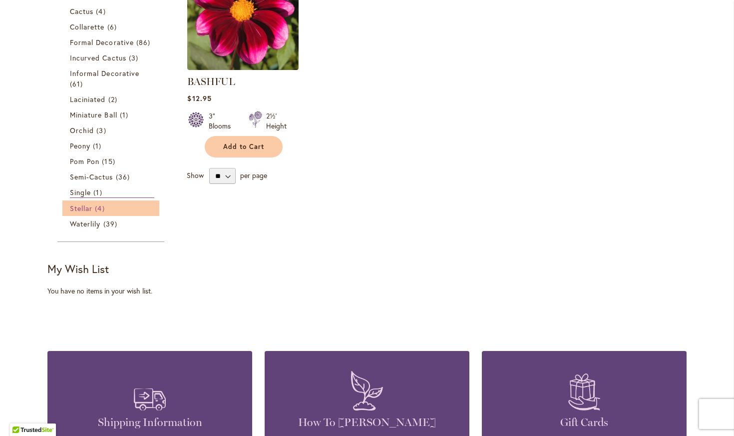
click at [80, 204] on span "Stellar" at bounding box center [81, 207] width 22 height 9
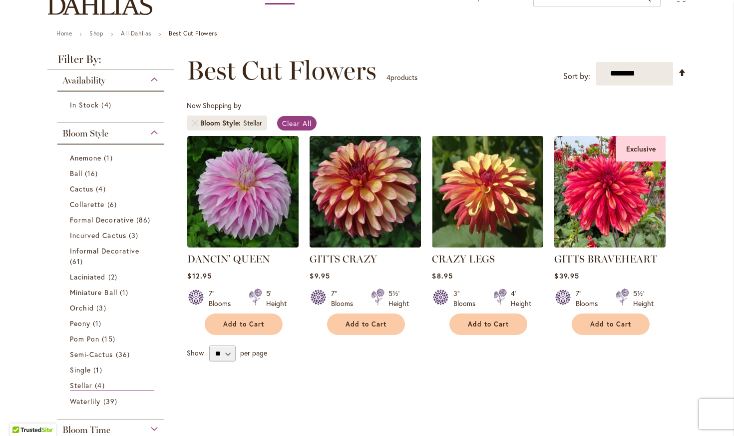
scroll to position [108, 0]
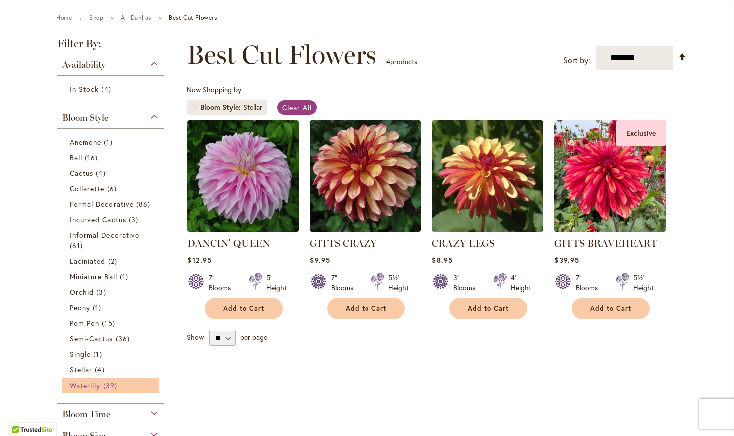
click at [85, 388] on span "Waterlily" at bounding box center [85, 385] width 30 height 9
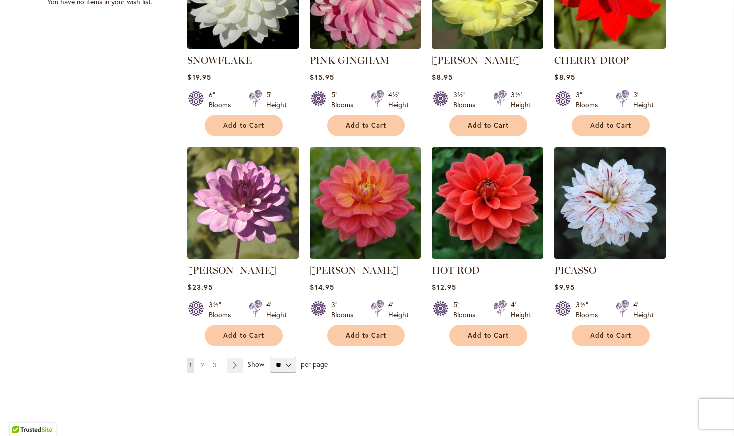
scroll to position [728, 0]
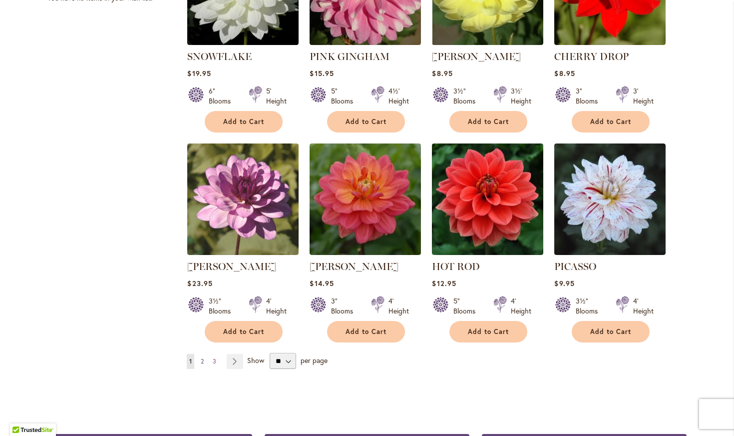
click at [204, 360] on span "2" at bounding box center [202, 360] width 3 height 7
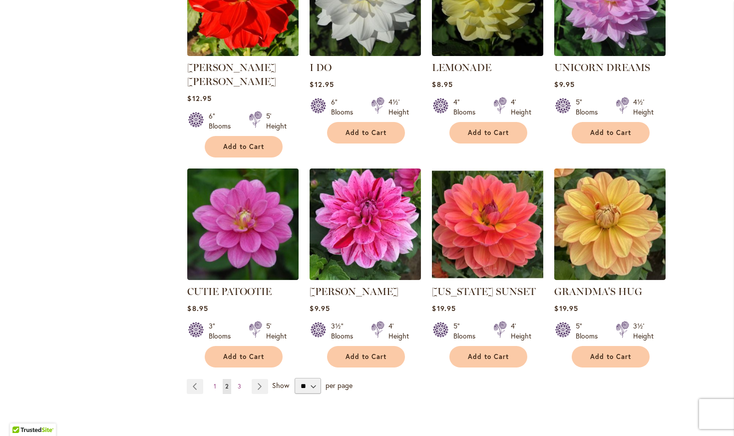
scroll to position [755, 0]
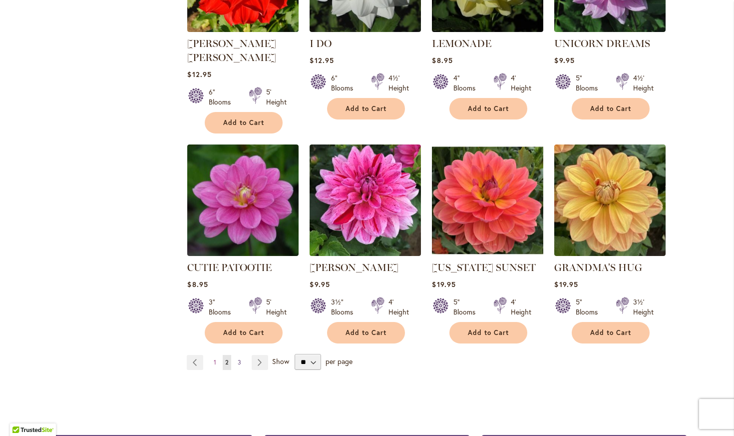
click at [240, 358] on span "3" at bounding box center [239, 361] width 3 height 7
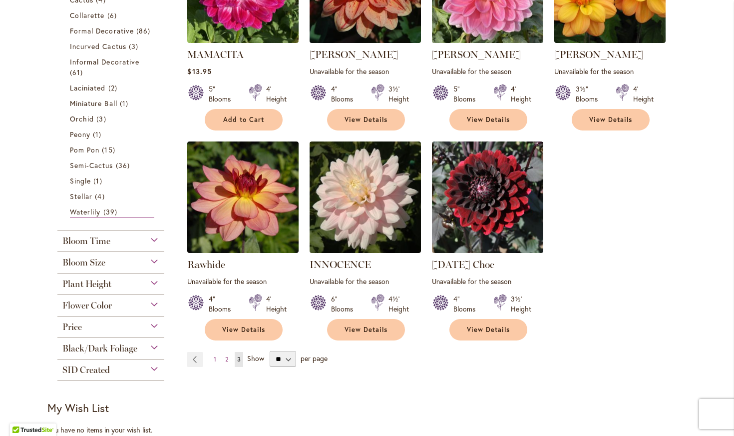
scroll to position [270, 0]
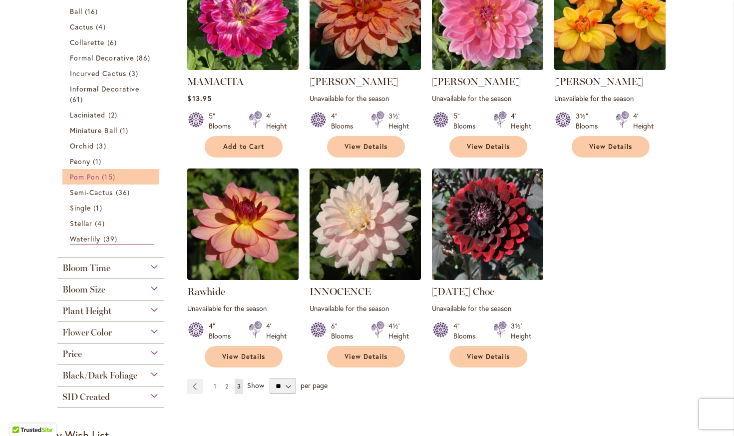
click at [101, 177] on link "Pom Pon 15 items" at bounding box center [112, 176] width 84 height 10
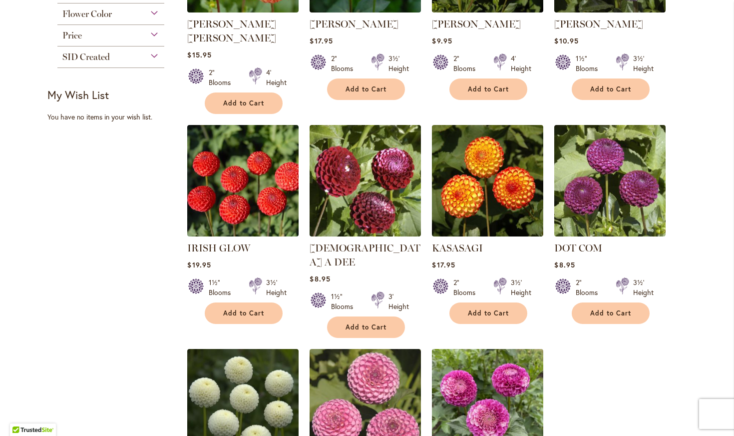
scroll to position [593, 0]
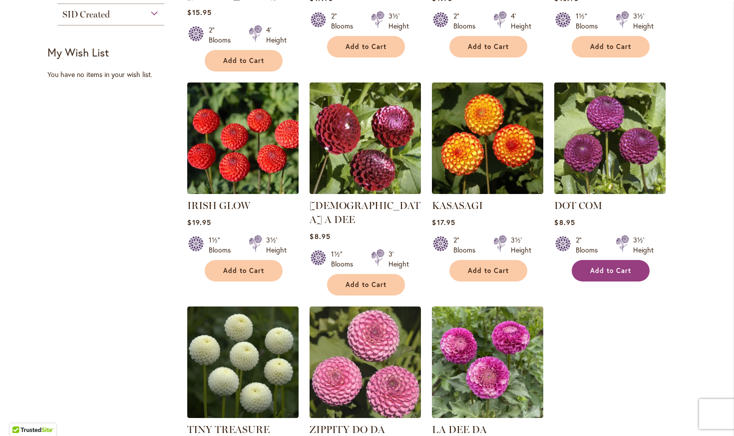
click at [619, 266] on span "Add to Cart" at bounding box center [610, 270] width 41 height 8
click at [698, 145] on div "Skip to Content Gift Shop & Office Open - [DATE]-[DATE] 9-4:30pm / Gift Shop Op…" at bounding box center [367, 237] width 734 height 1602
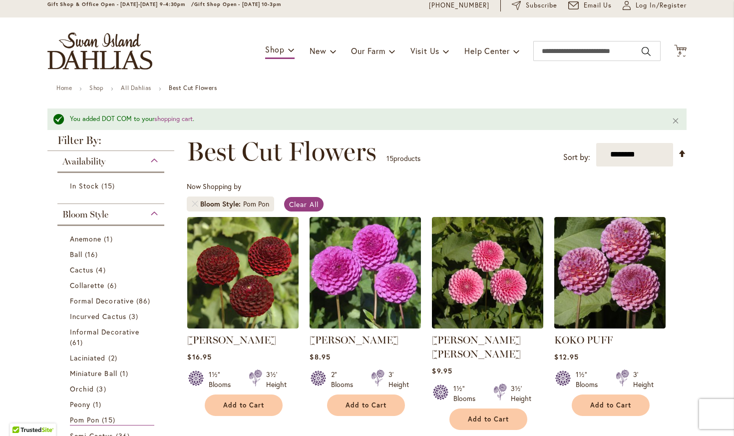
scroll to position [0, 0]
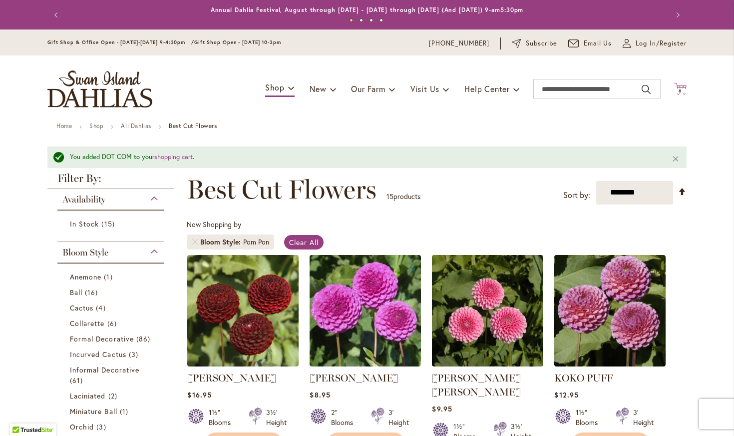
click at [684, 93] on span "6 6 items" at bounding box center [681, 90] width 10 height 5
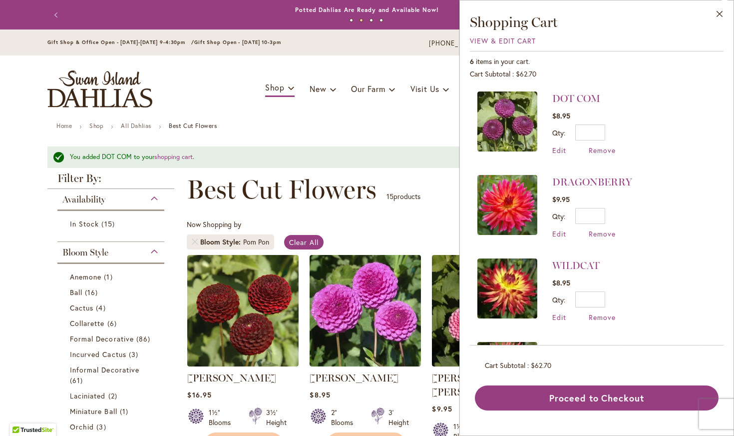
click at [704, 181] on li "DRAGONBERRY $9.95 Qty * Update Edit Remove" at bounding box center [597, 206] width 239 height 83
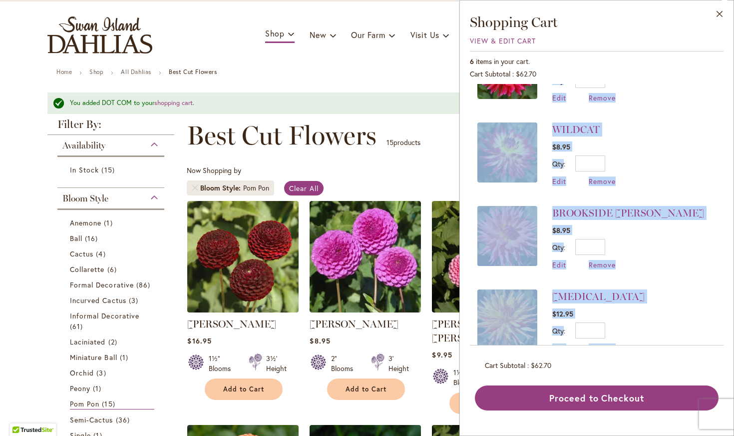
scroll to position [159, 0]
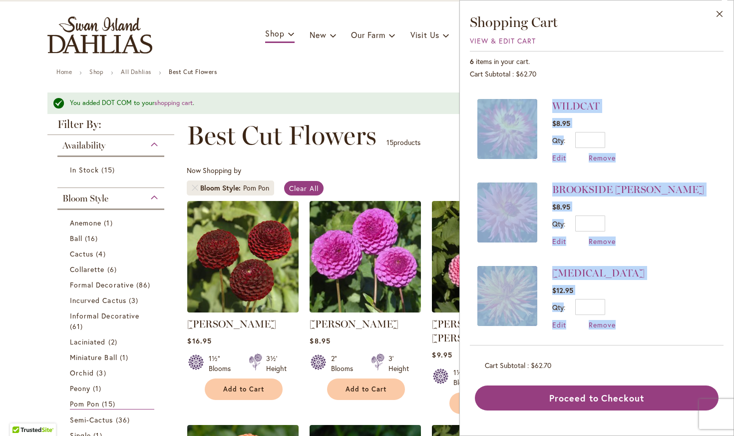
drag, startPoint x: 699, startPoint y: 190, endPoint x: 694, endPoint y: 356, distance: 166.4
click at [694, 345] on div "DOT COM $8.95 Qty * Update Edit Remove" at bounding box center [597, 214] width 254 height 261
click at [682, 260] on li "POPPERS $12.95 Qty * Update Edit Remove" at bounding box center [597, 297] width 239 height 83
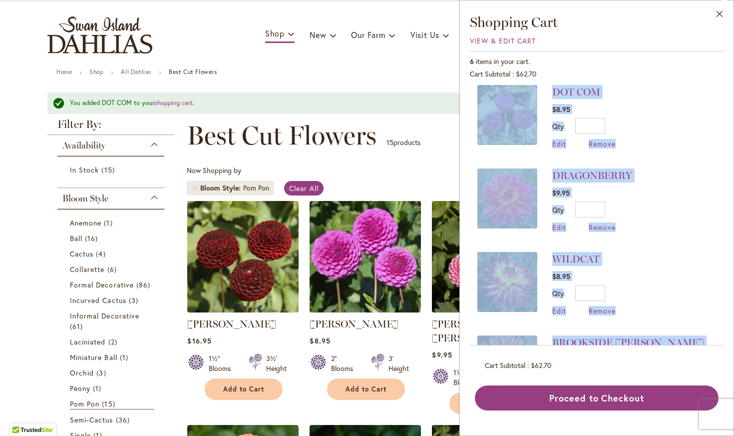
scroll to position [0, 0]
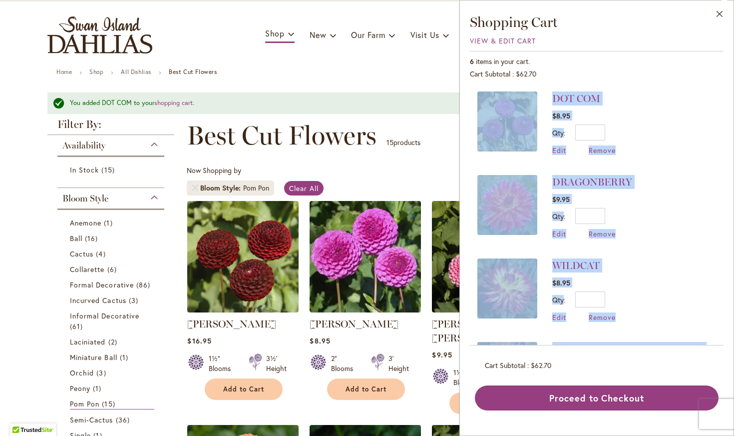
drag, startPoint x: 718, startPoint y: 209, endPoint x: 667, endPoint y: 69, distance: 148.6
click at [667, 84] on div "DOT COM $8.95 Qty * Update Edit Remove" at bounding box center [597, 214] width 254 height 261
click at [691, 106] on li "DOT COM $8.95 Qty * Update Edit Remove" at bounding box center [597, 127] width 239 height 73
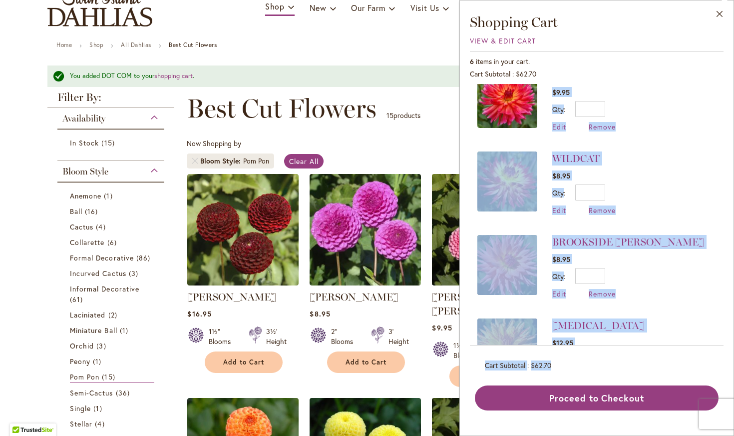
scroll to position [159, 0]
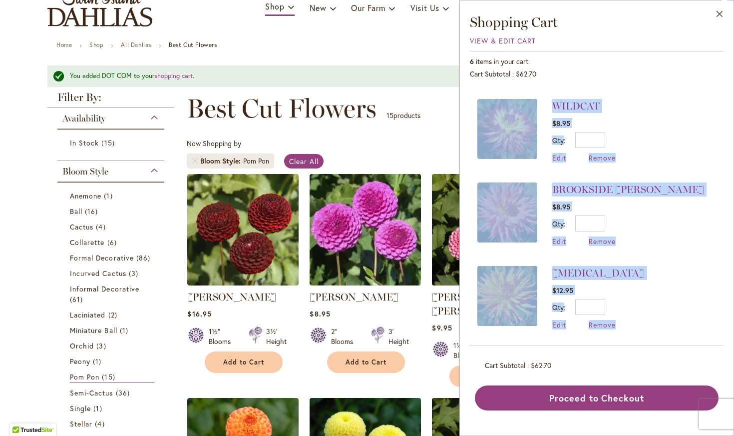
drag, startPoint x: 691, startPoint y: 166, endPoint x: 687, endPoint y: 325, distance: 158.4
click at [687, 325] on ol "DOT COM $8.95 Qty * Update Edit Remove" at bounding box center [597, 135] width 239 height 407
click at [701, 280] on li "POPPERS $12.95 Qty * Update Edit Remove" at bounding box center [597, 297] width 239 height 83
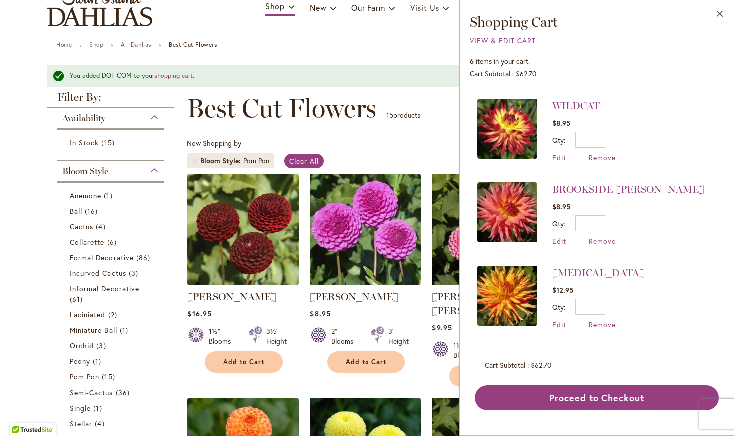
click at [712, 212] on li "BROOKSIDE CHERI $8.95 Qty * Update Edit Remove" at bounding box center [597, 213] width 239 height 83
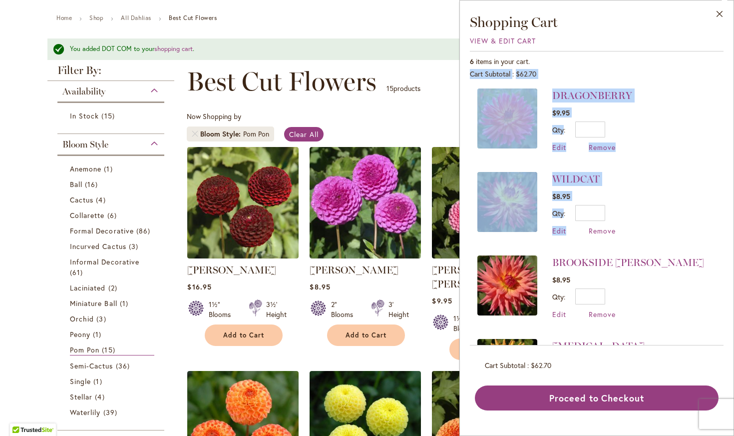
scroll to position [0, 0]
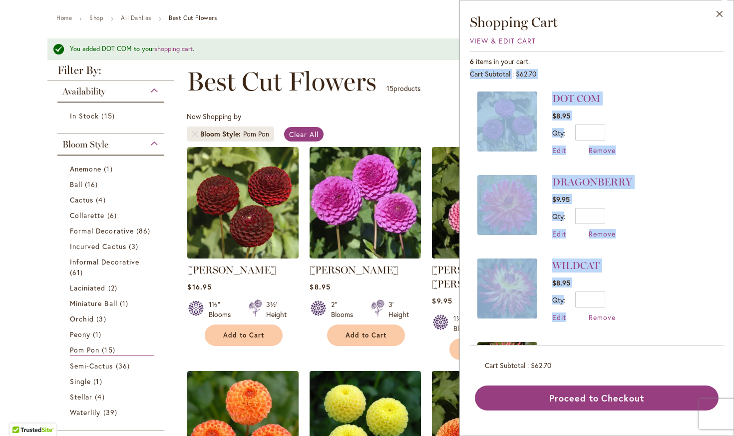
drag, startPoint x: 675, startPoint y: 152, endPoint x: 664, endPoint y: 60, distance: 92.6
click at [664, 84] on div "DOT COM $8.95 Qty * Update Edit Remove" at bounding box center [597, 214] width 254 height 261
click at [625, 96] on li "DOT COM $8.95 Qty * Update Edit Remove" at bounding box center [597, 127] width 239 height 73
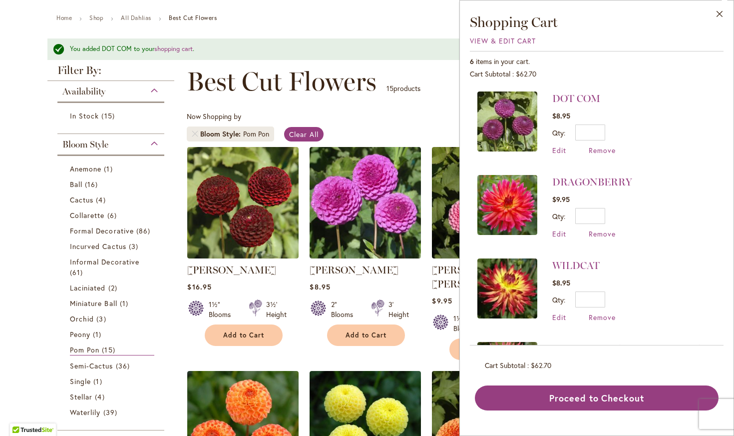
click at [694, 231] on li "DRAGONBERRY $9.95 Qty * Update Edit Remove" at bounding box center [597, 206] width 239 height 83
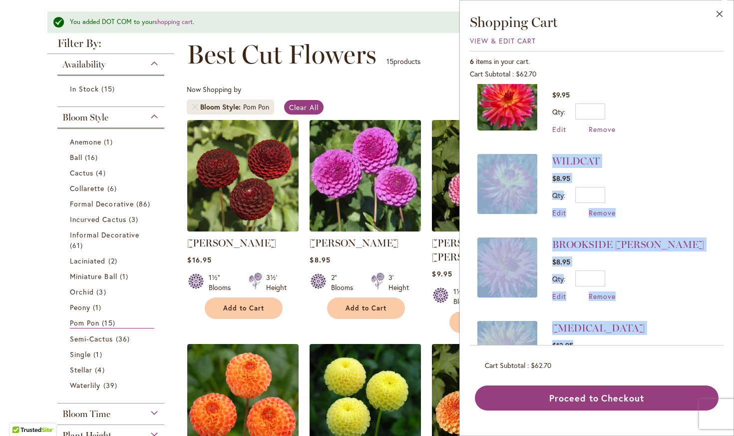
scroll to position [159, 0]
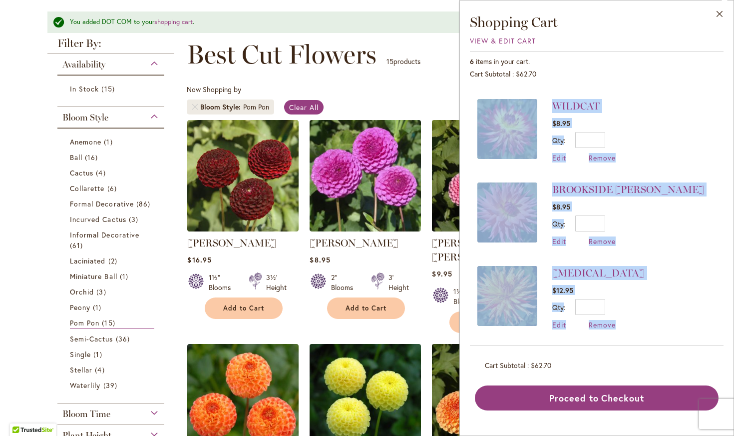
drag, startPoint x: 694, startPoint y: 231, endPoint x: 676, endPoint y: 302, distance: 72.8
click at [674, 311] on ol "DOT COM $8.95 Qty * Update Edit Remove" at bounding box center [597, 135] width 239 height 407
click at [678, 294] on li "POPPERS $12.95 Qty * Update Edit Remove" at bounding box center [597, 297] width 239 height 83
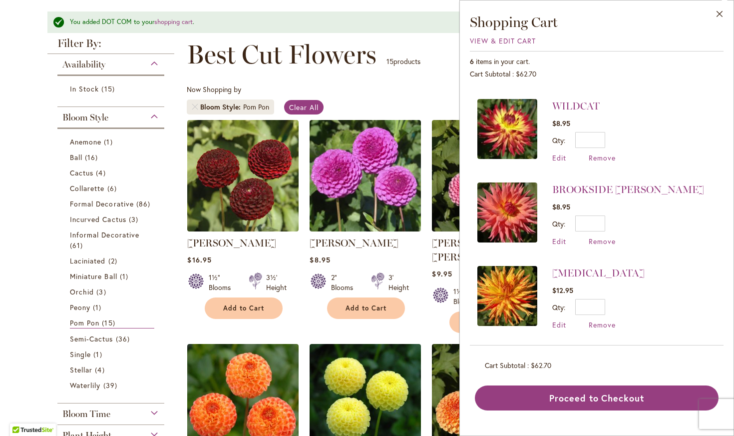
click at [691, 196] on li "BROOKSIDE CHERI $8.95 Qty * Update Edit Remove" at bounding box center [597, 213] width 239 height 83
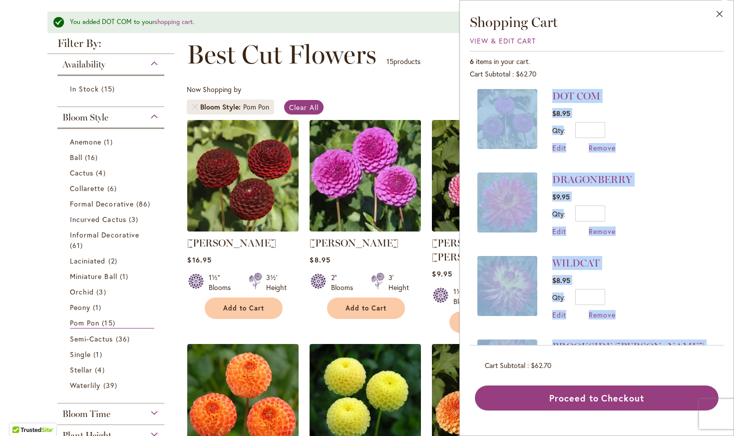
scroll to position [0, 0]
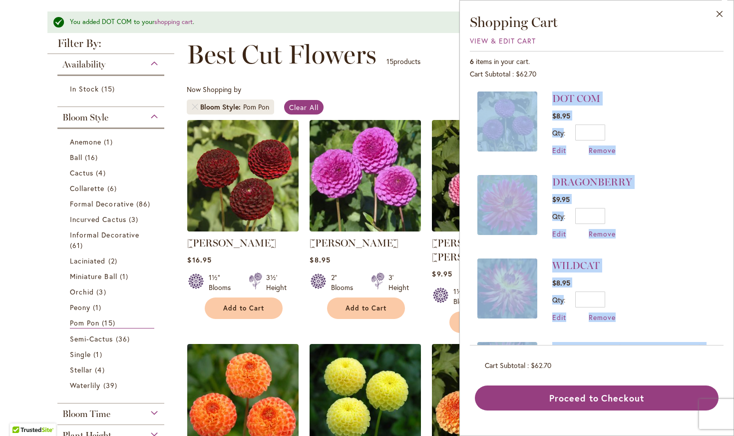
drag, startPoint x: 678, startPoint y: 240, endPoint x: 648, endPoint y: 73, distance: 170.1
click at [648, 84] on div "DOT COM $8.95 Qty * Update Edit Remove" at bounding box center [597, 214] width 254 height 261
click at [699, 153] on li "DOT COM $8.95 Qty * Update Edit Remove" at bounding box center [597, 127] width 239 height 73
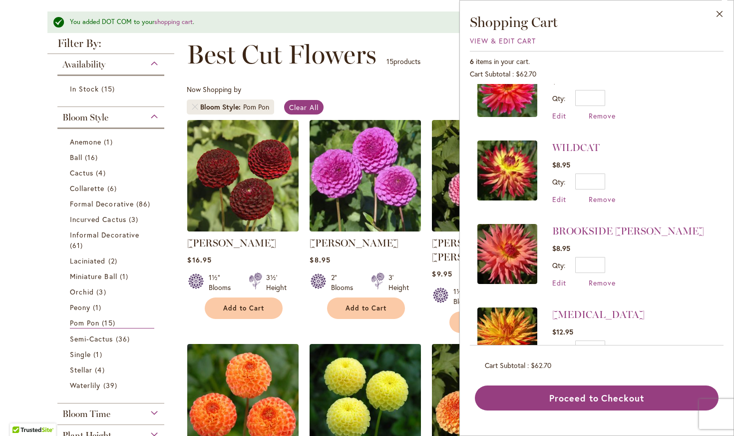
scroll to position [159, 0]
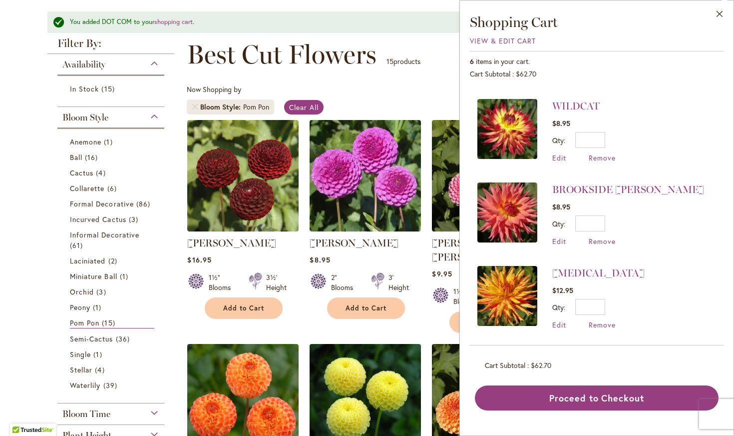
drag, startPoint x: 688, startPoint y: 225, endPoint x: 692, endPoint y: 359, distance: 133.9
click at [692, 345] on div "DOT COM $8.95 Qty * Update Edit Remove" at bounding box center [597, 214] width 254 height 261
drag, startPoint x: 597, startPoint y: 304, endPoint x: 615, endPoint y: 308, distance: 17.9
click at [605, 308] on input "*" at bounding box center [590, 307] width 30 height 16
type input "*"
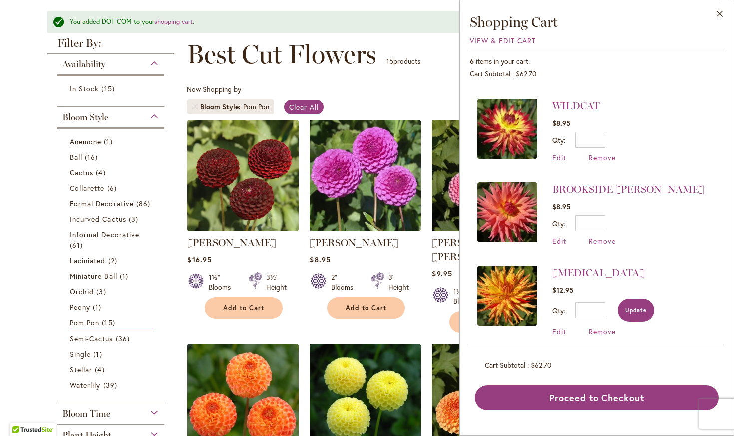
click at [640, 310] on span "Update" at bounding box center [635, 310] width 21 height 7
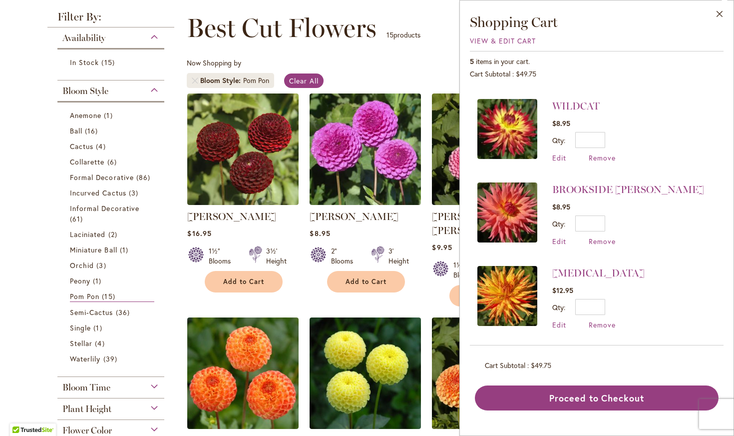
scroll to position [108, 0]
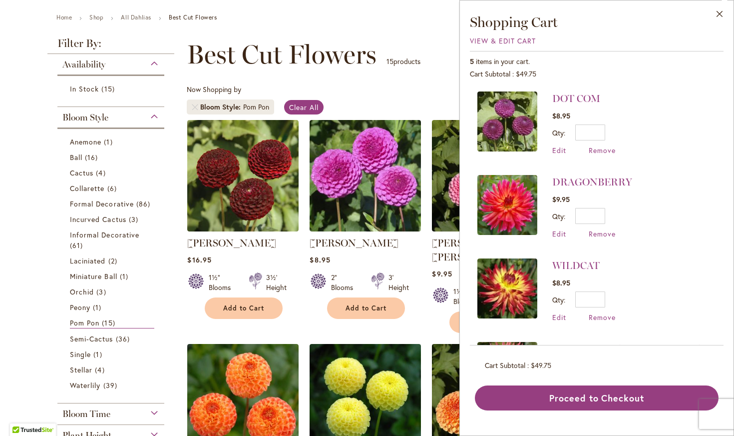
click at [674, 209] on li "DRAGONBERRY $9.95 Qty * Update Edit Remove" at bounding box center [597, 206] width 239 height 83
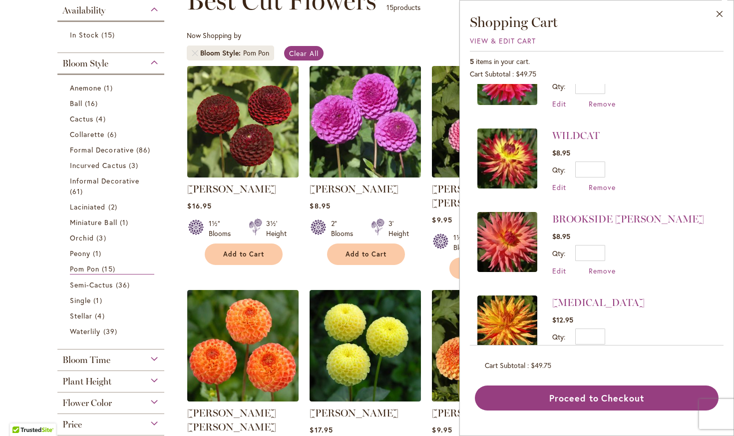
scroll to position [159, 0]
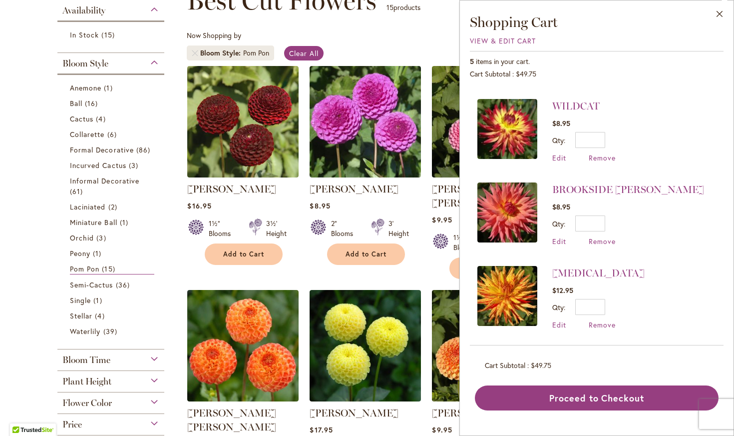
drag, startPoint x: 678, startPoint y: 290, endPoint x: 669, endPoint y: 358, distance: 68.5
click at [669, 345] on div "DOT COM $8.95 Qty * Update Edit Remove" at bounding box center [597, 214] width 254 height 261
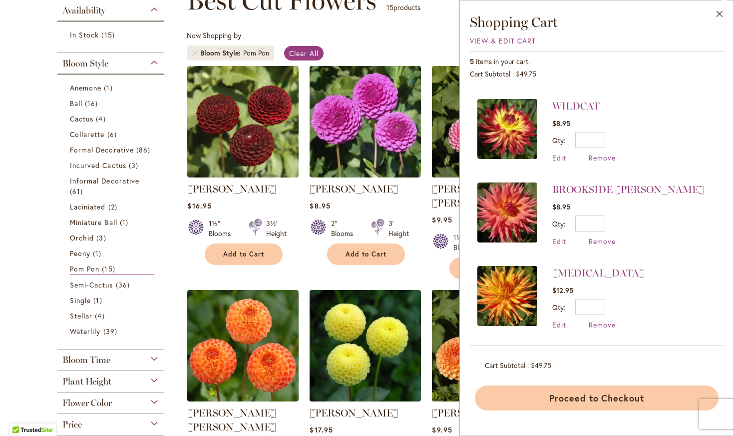
click at [589, 395] on button "Proceed to Checkout" at bounding box center [597, 397] width 244 height 25
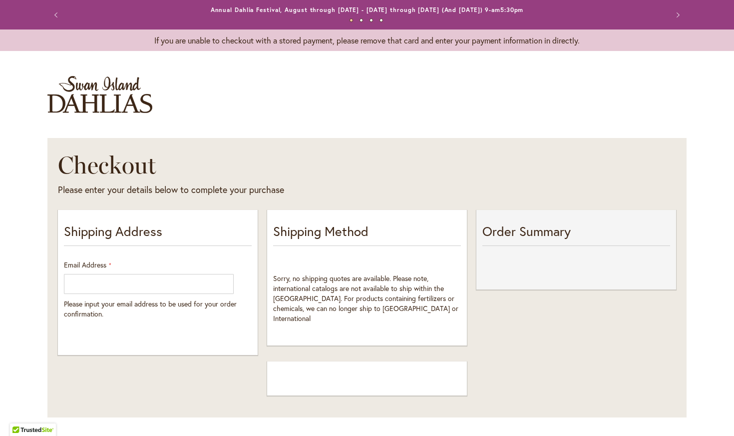
select select "**"
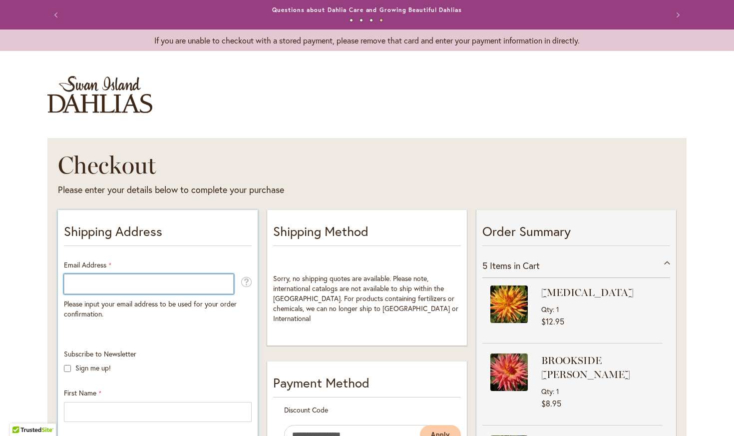
click at [133, 288] on input "Email Address" at bounding box center [149, 284] width 170 height 20
type input "**********"
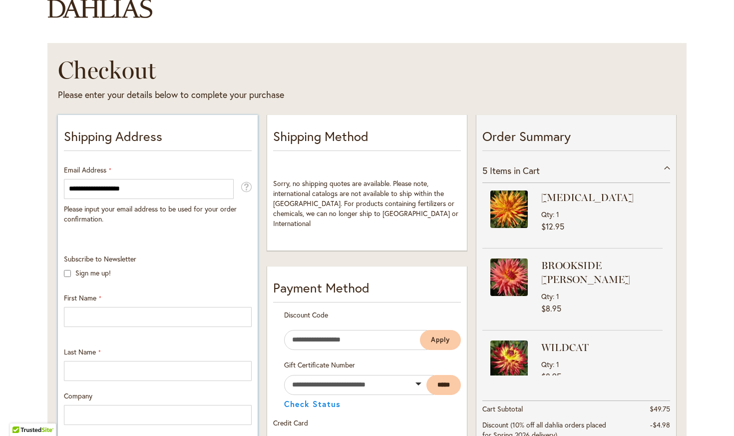
scroll to position [135, 0]
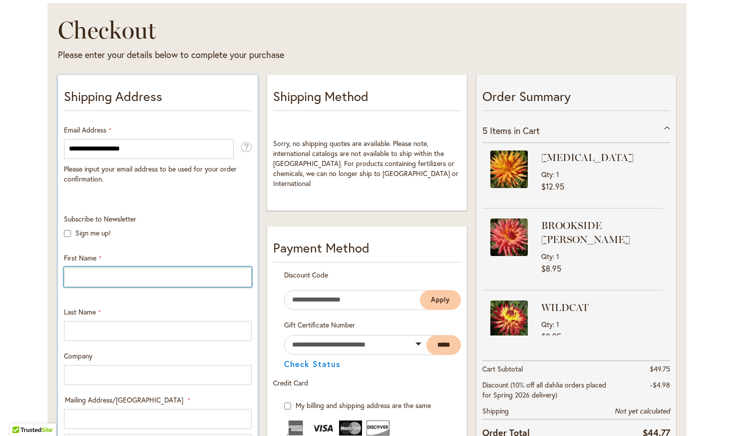
click at [92, 279] on input "First Name" at bounding box center [158, 277] width 188 height 20
type input "****"
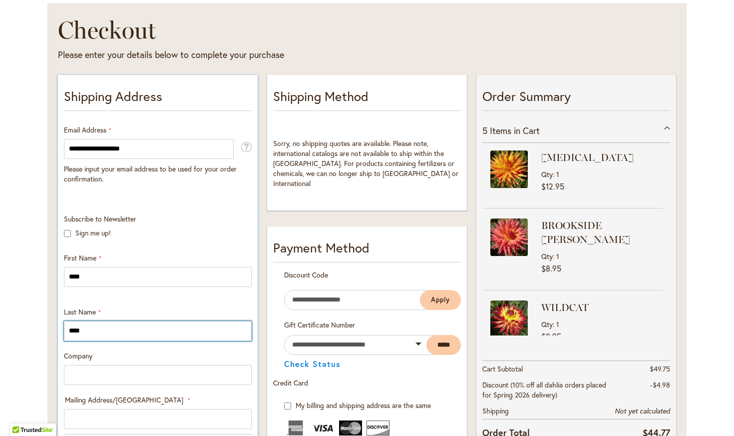
type input "****"
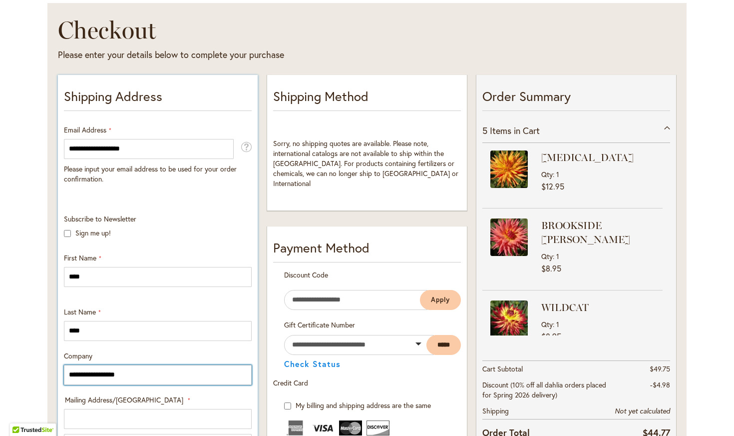
type input "**********"
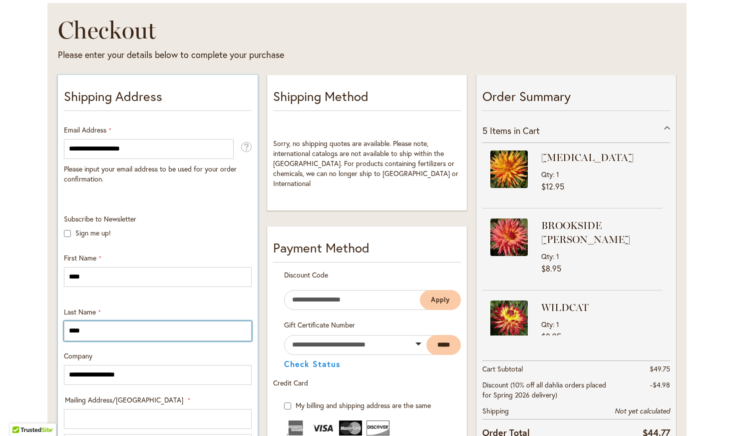
click at [140, 329] on input "****" at bounding box center [158, 331] width 188 height 20
click at [182, 303] on div "**********" at bounding box center [157, 440] width 195 height 452
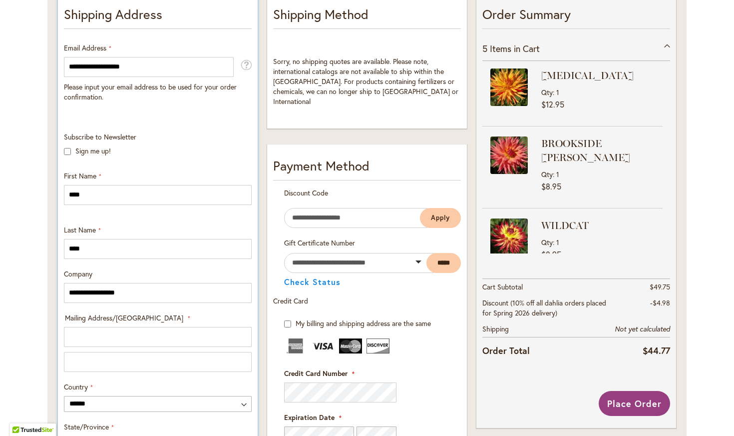
scroll to position [270, 0]
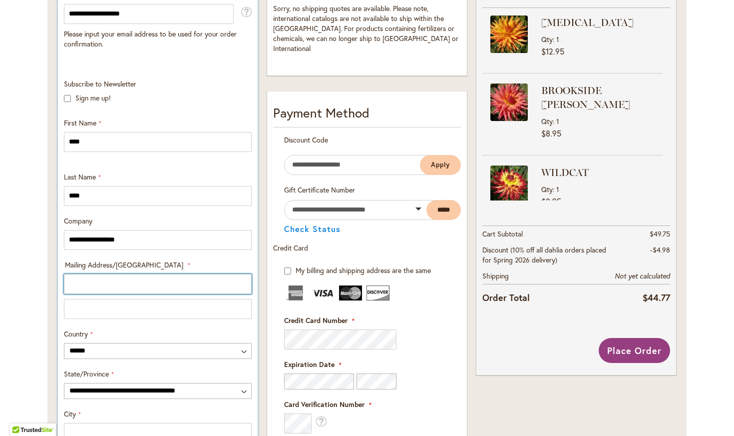
click at [117, 282] on input "Mailing Address/PO BOX: Line 1" at bounding box center [158, 284] width 188 height 20
type input "**********"
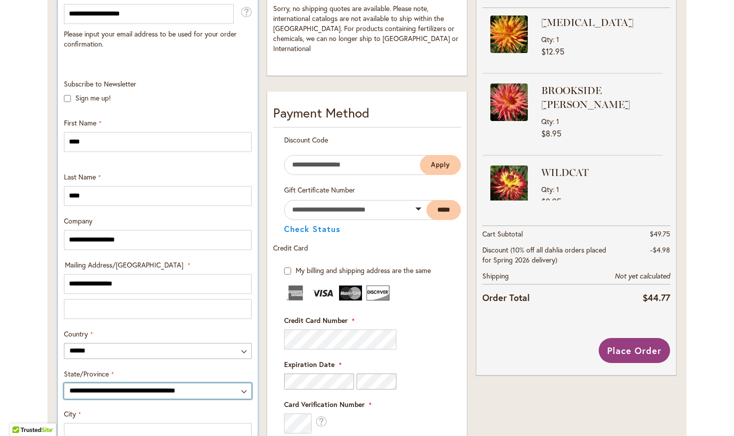
select select "**"
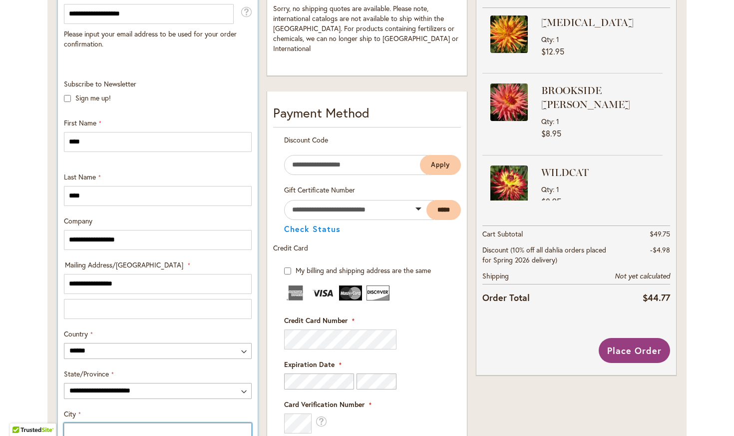
type input "**********"
type input "*****"
type input "**********"
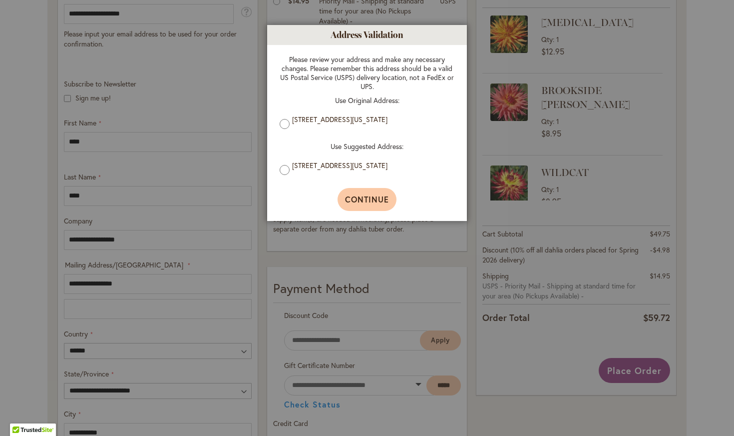
click at [377, 204] on span "Continue" at bounding box center [367, 199] width 44 height 10
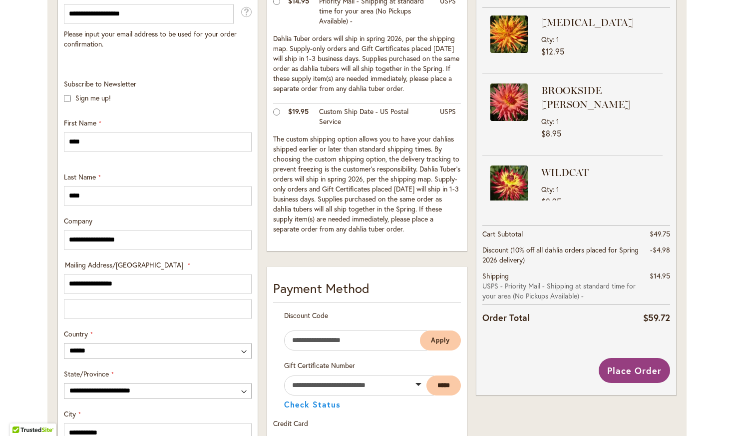
click at [264, 251] on div "**********" at bounding box center [367, 385] width 209 height 896
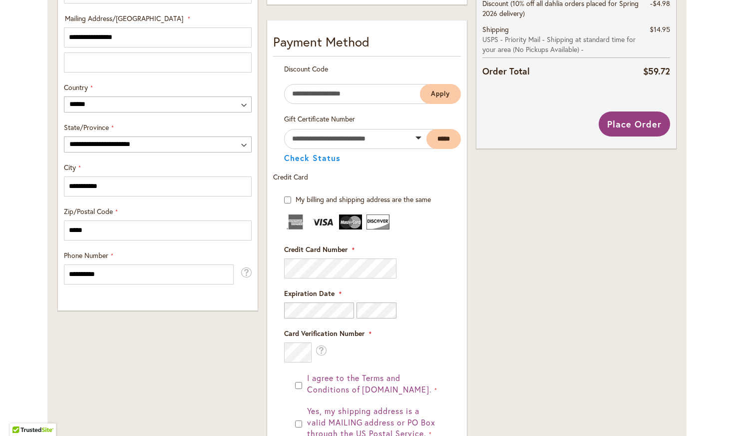
scroll to position [539, 0]
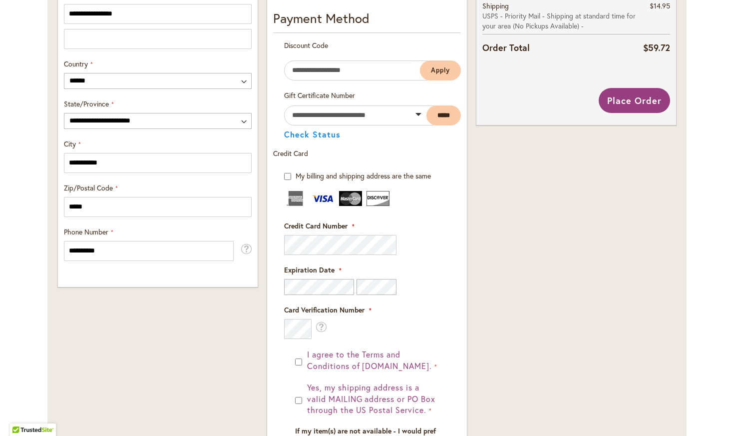
click at [547, 367] on div "Order Summary 5 Items in Cart [MEDICAL_DATA] Qty 1 $12.95 Qty 1" at bounding box center [576, 115] width 209 height 896
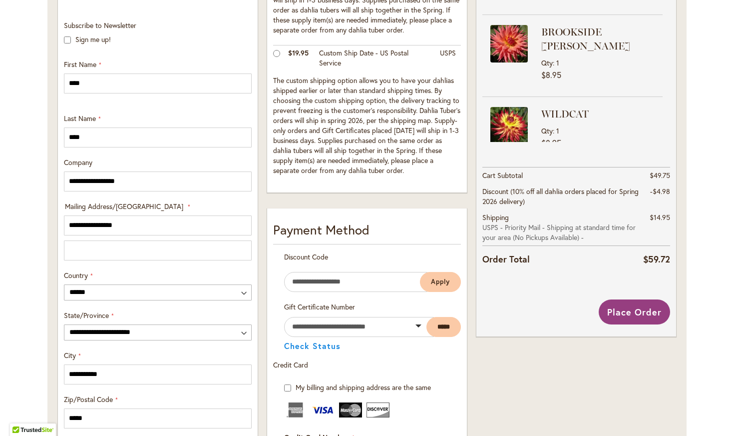
scroll to position [324, 0]
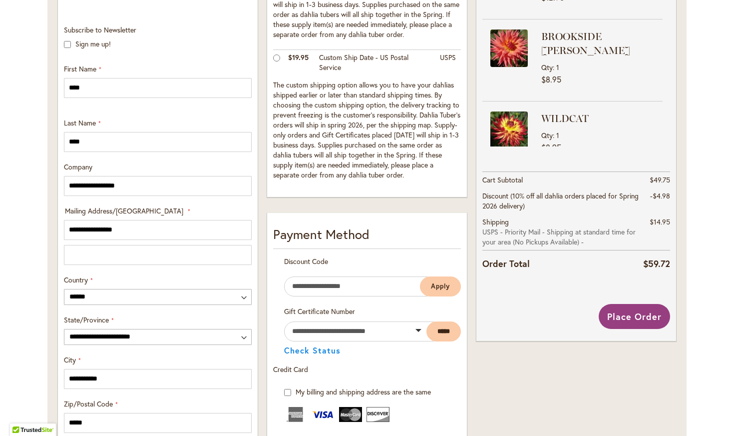
click at [717, 236] on div "Toggle Nav Checkout Please enter your details below to complete your purchase S…" at bounding box center [367, 290] width 734 height 1107
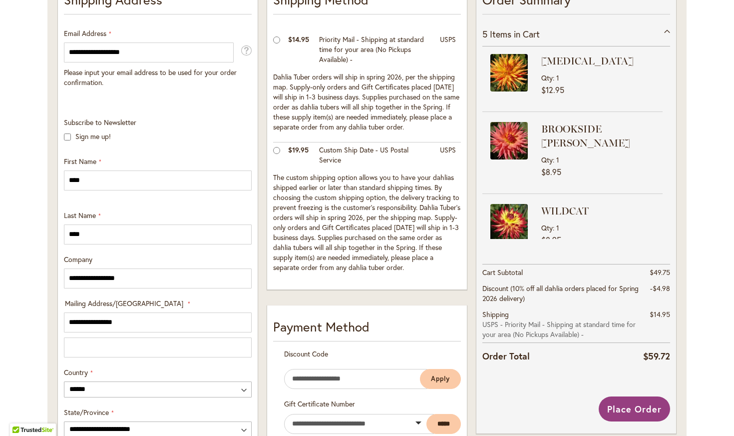
scroll to position [189, 0]
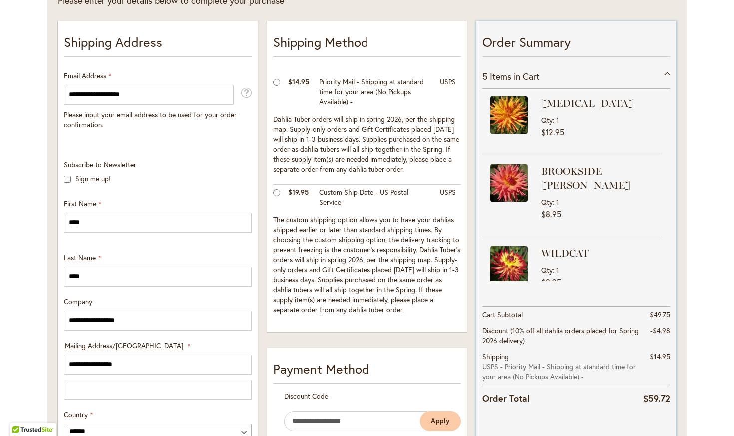
click at [668, 72] on div "5 Items in Cart" at bounding box center [577, 76] width 188 height 24
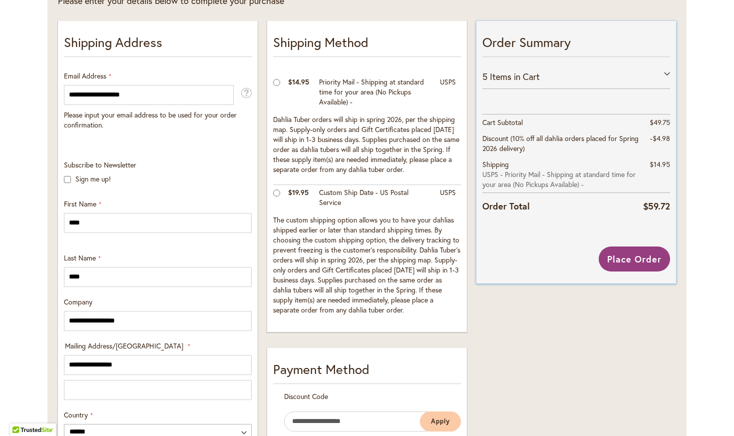
click at [668, 72] on div "5 Items in Cart" at bounding box center [577, 76] width 188 height 24
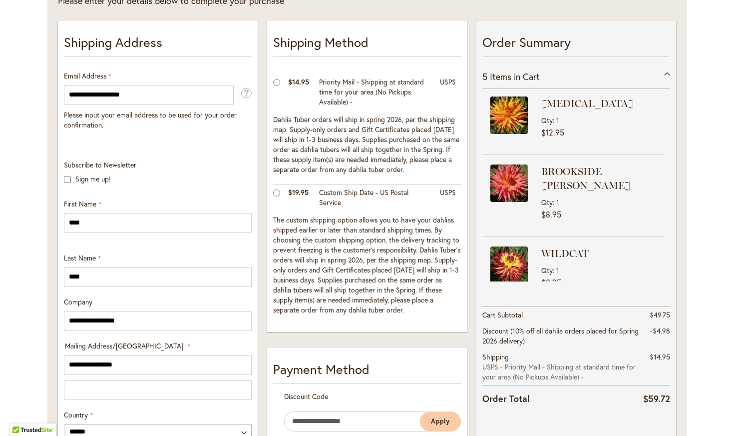
click at [719, 149] on div "Toggle Nav Checkout Please enter your details below to complete your purchase S…" at bounding box center [367, 425] width 734 height 1107
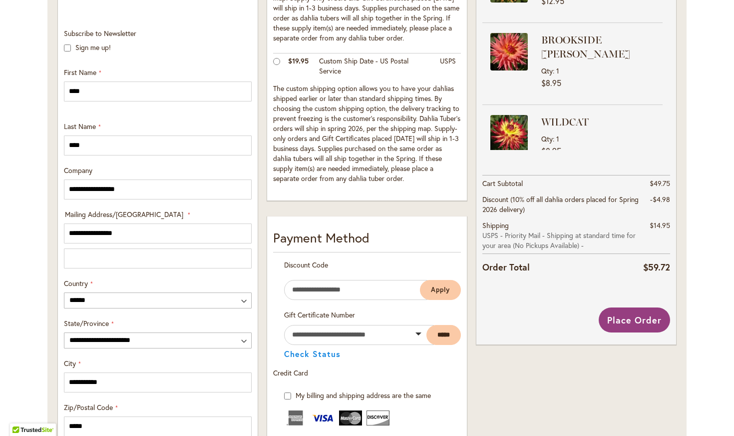
scroll to position [324, 0]
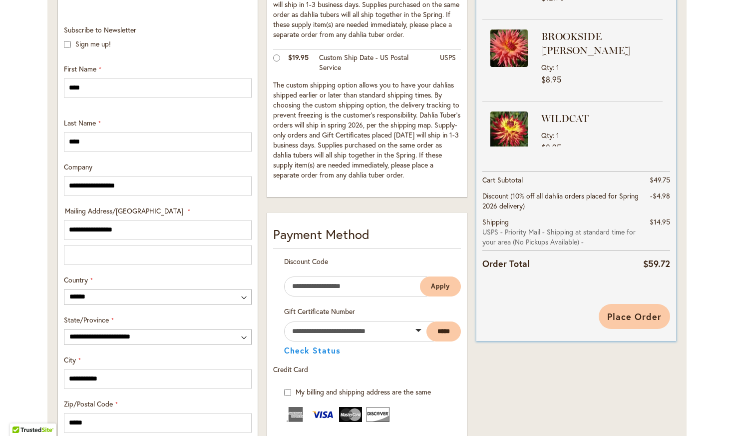
click at [630, 320] on span "Place Order" at bounding box center [634, 316] width 54 height 12
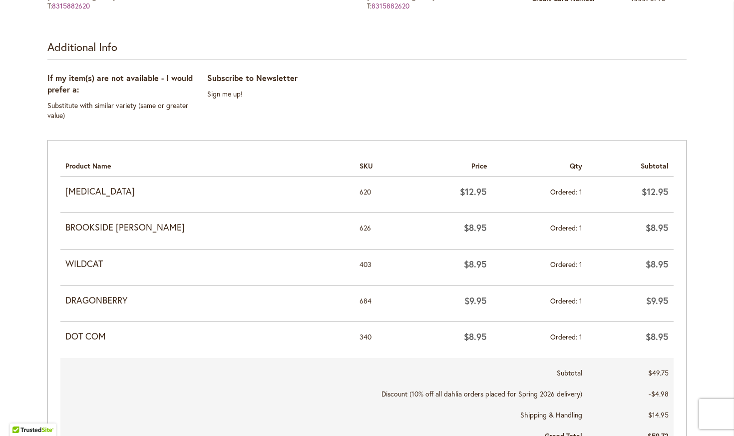
scroll to position [378, 0]
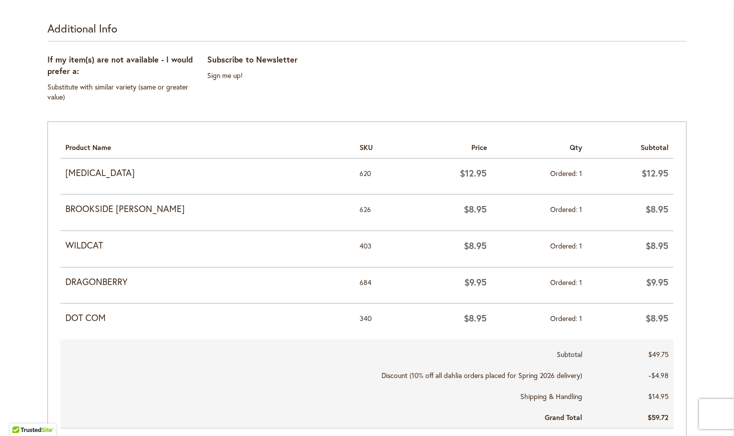
click at [519, 81] on div "If my item(s) are not available - I would prefer a: Substitute with similar var…" at bounding box center [366, 85] width 639 height 63
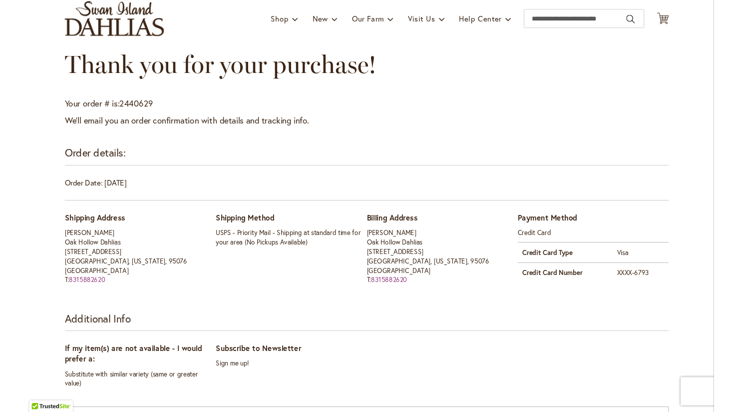
scroll to position [0, 0]
